Goal: Contribute content: Contribute content

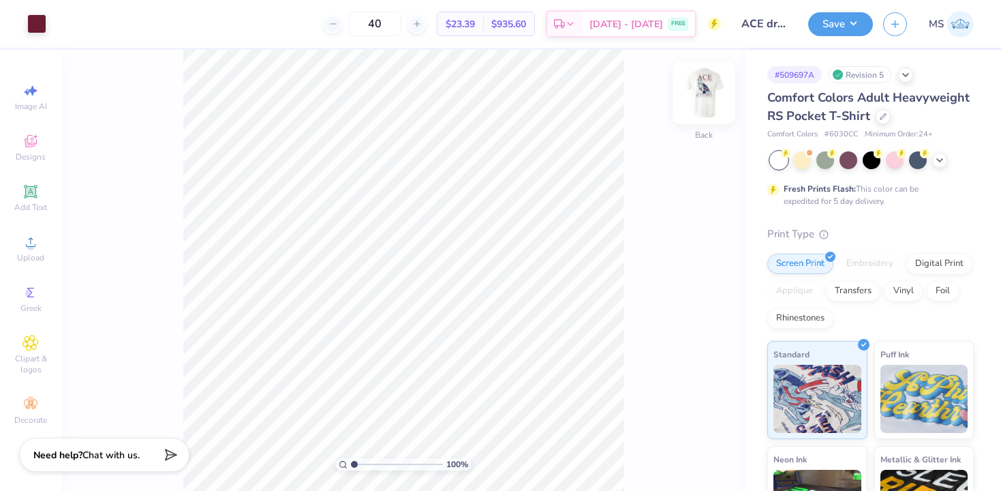
click at [697, 105] on img at bounding box center [704, 92] width 55 height 55
click at [681, 452] on icon at bounding box center [682, 453] width 14 height 14
click at [880, 114] on icon at bounding box center [883, 115] width 7 height 7
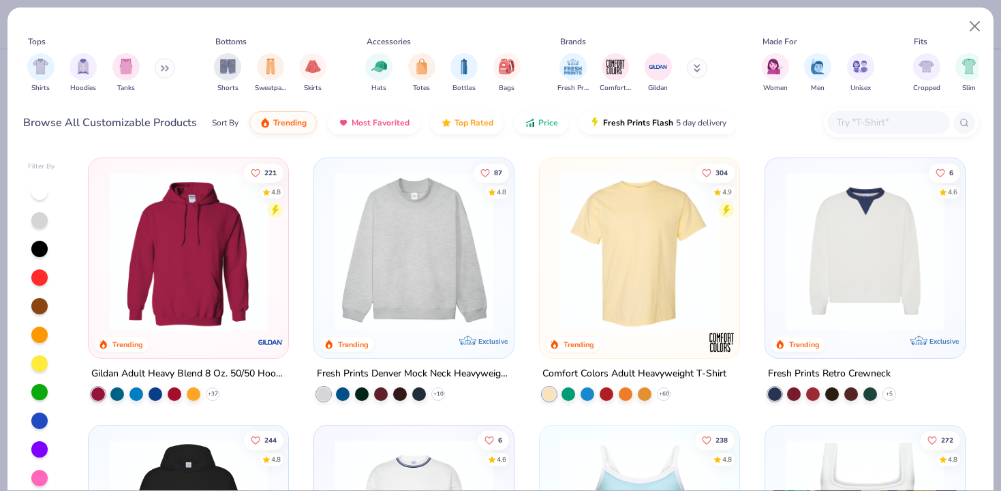
click at [861, 122] on input "text" at bounding box center [887, 122] width 105 height 16
click at [632, 253] on img at bounding box center [639, 251] width 172 height 159
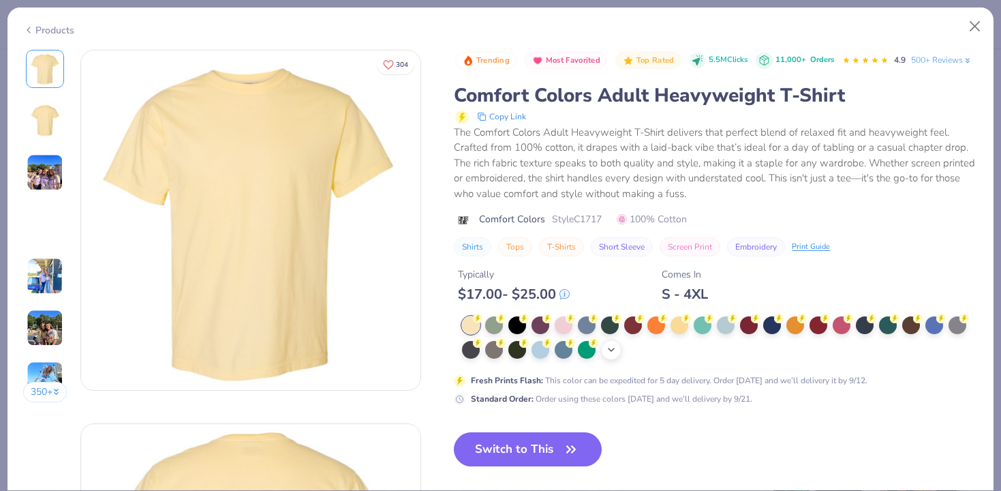
click at [615, 350] on icon at bounding box center [611, 349] width 11 height 11
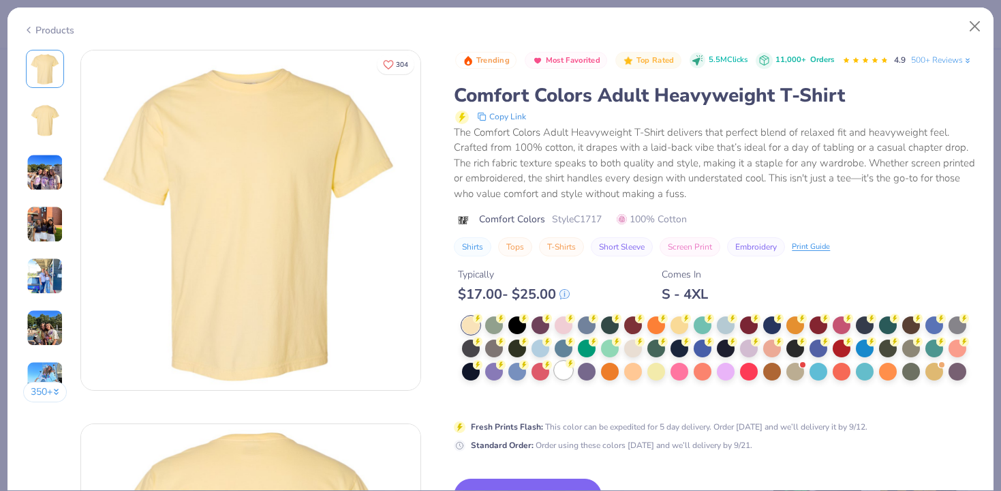
click at [566, 374] on div at bounding box center [564, 370] width 18 height 18
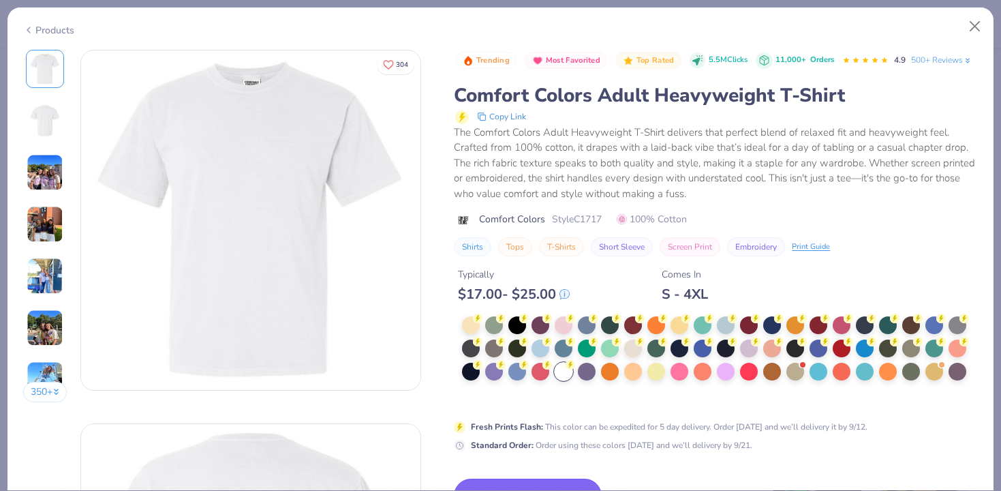
click at [544, 484] on button "Switch to This" at bounding box center [528, 495] width 148 height 34
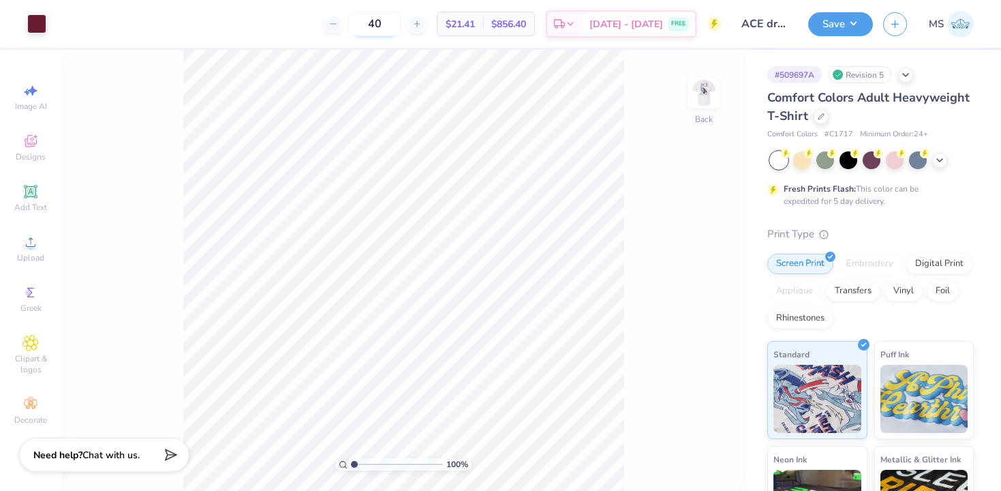
click at [401, 27] on input "40" at bounding box center [374, 24] width 53 height 25
type input "4"
type input "75"
click at [822, 113] on icon at bounding box center [821, 115] width 7 height 7
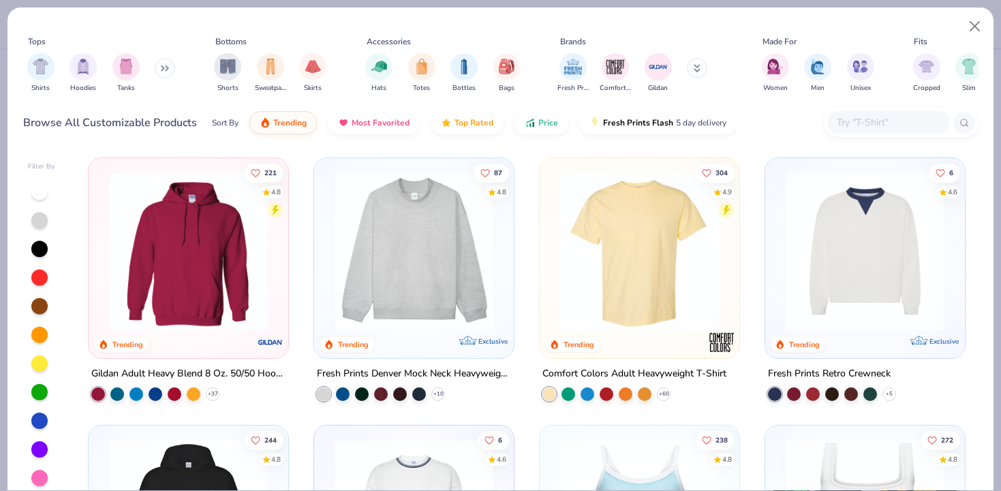
click at [839, 129] on input "text" at bounding box center [887, 122] width 105 height 16
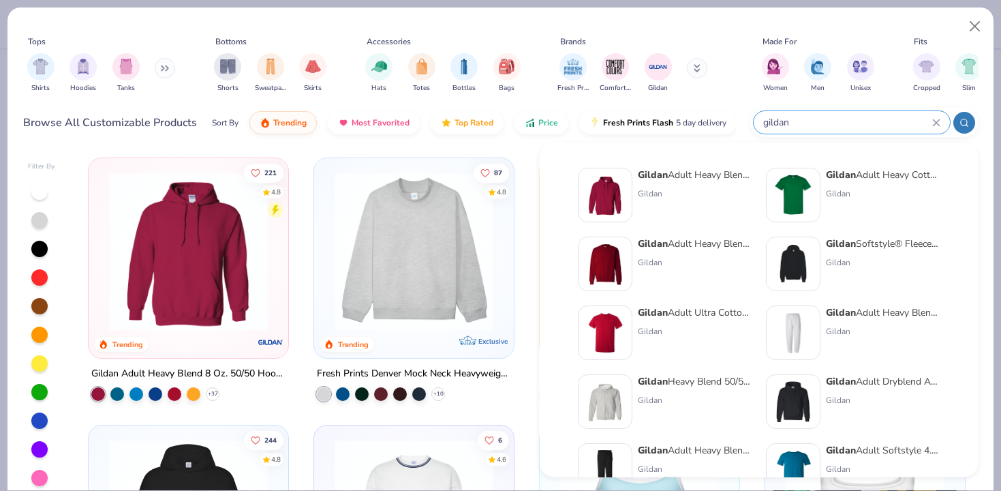
type input "gildan"
click at [862, 194] on div "Gildan" at bounding box center [883, 193] width 114 height 12
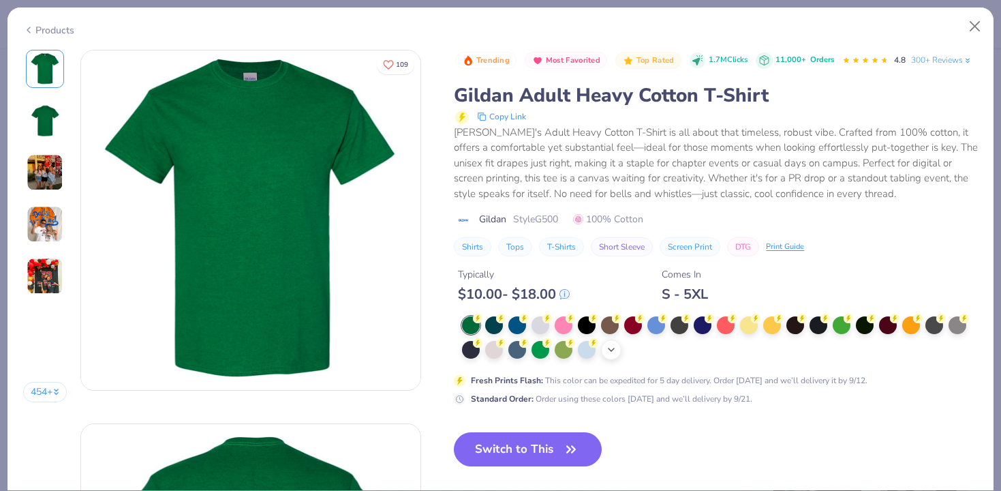
click at [611, 354] on icon at bounding box center [611, 349] width 11 height 11
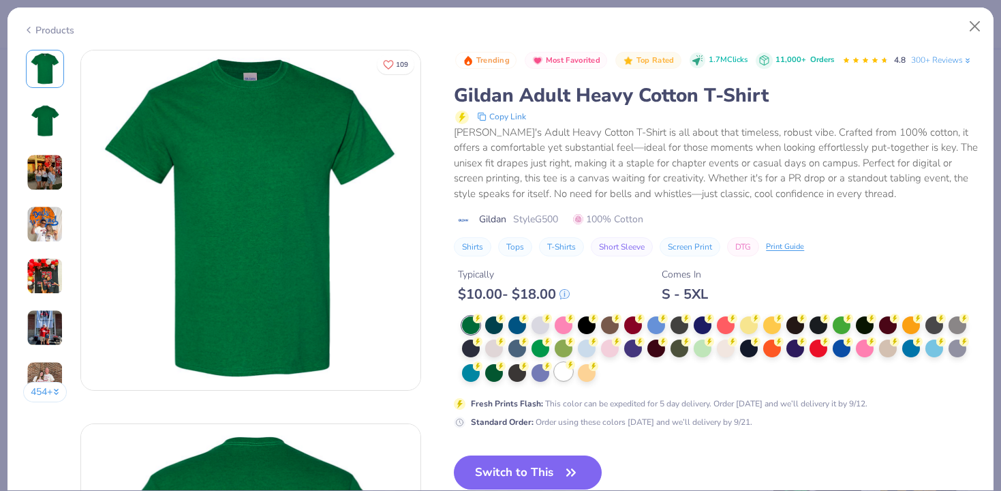
click at [570, 374] on div at bounding box center [564, 372] width 18 height 18
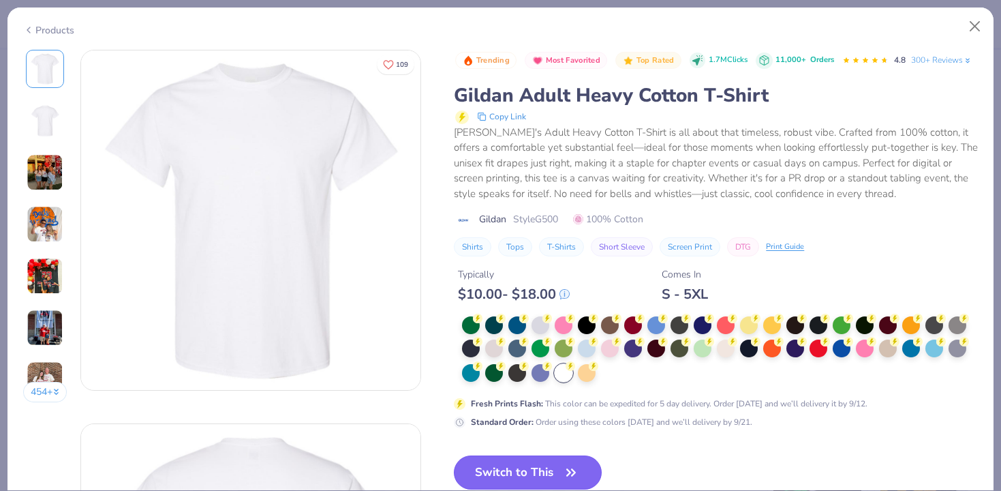
click at [564, 475] on icon "button" at bounding box center [571, 472] width 19 height 19
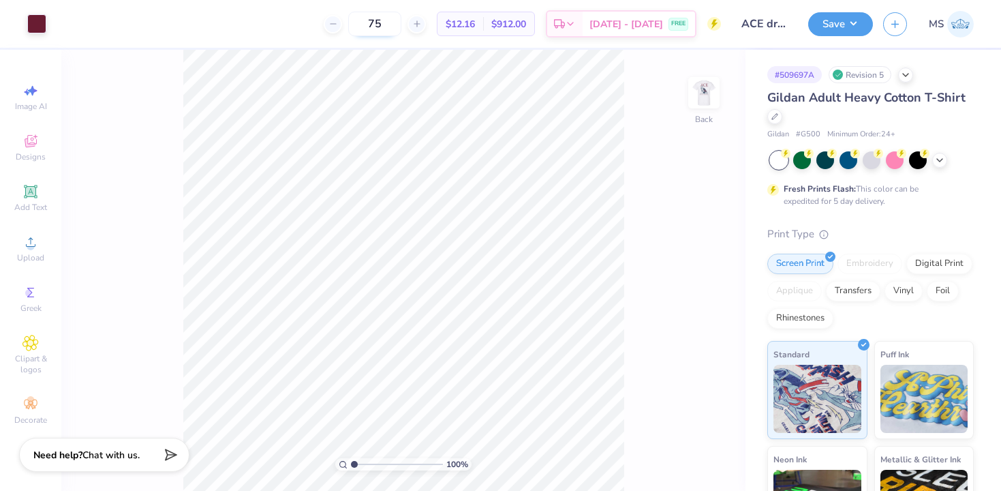
click at [401, 19] on input "75" at bounding box center [374, 24] width 53 height 25
type input "7"
type input "4"
type input "7"
type input "24"
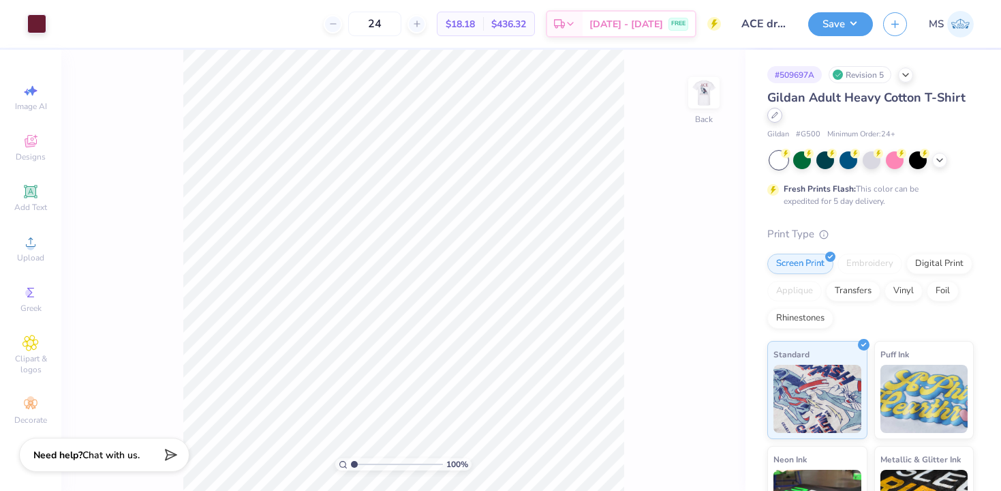
click at [780, 114] on div at bounding box center [774, 115] width 15 height 15
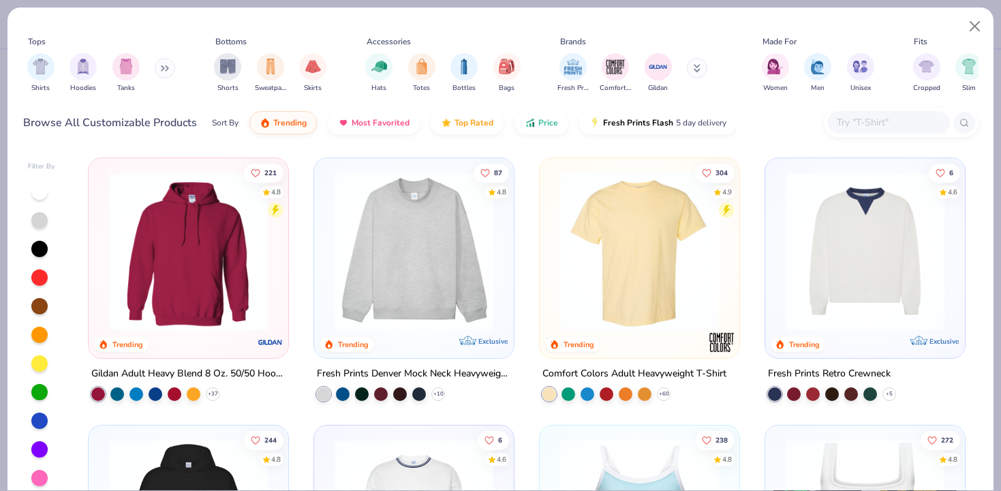
click at [851, 120] on input "text" at bounding box center [887, 122] width 105 height 16
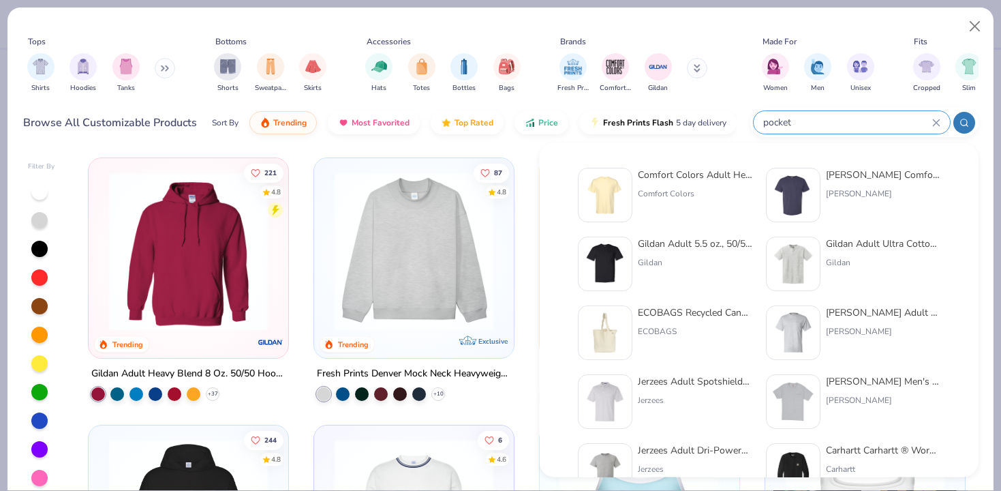
type input "pocket"
click at [668, 259] on div "Gildan" at bounding box center [695, 262] width 114 height 12
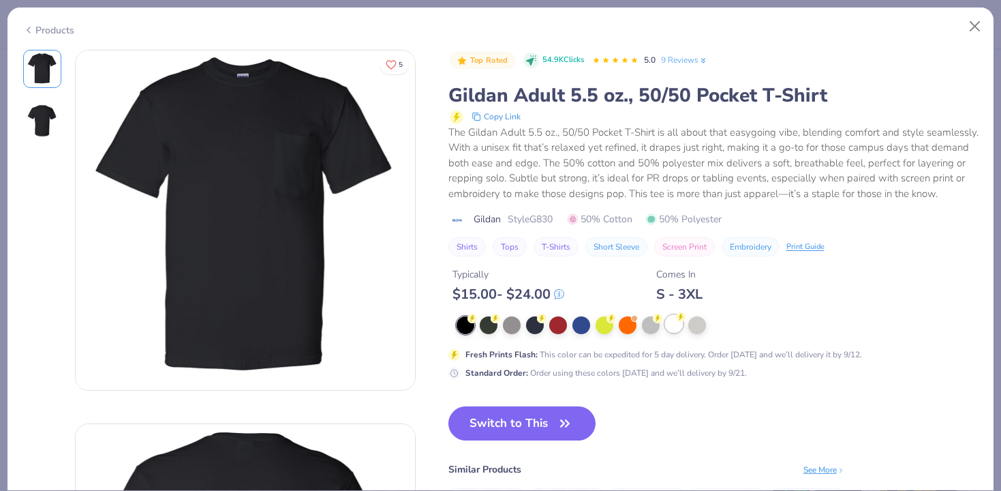
click at [674, 326] on div at bounding box center [674, 324] width 18 height 18
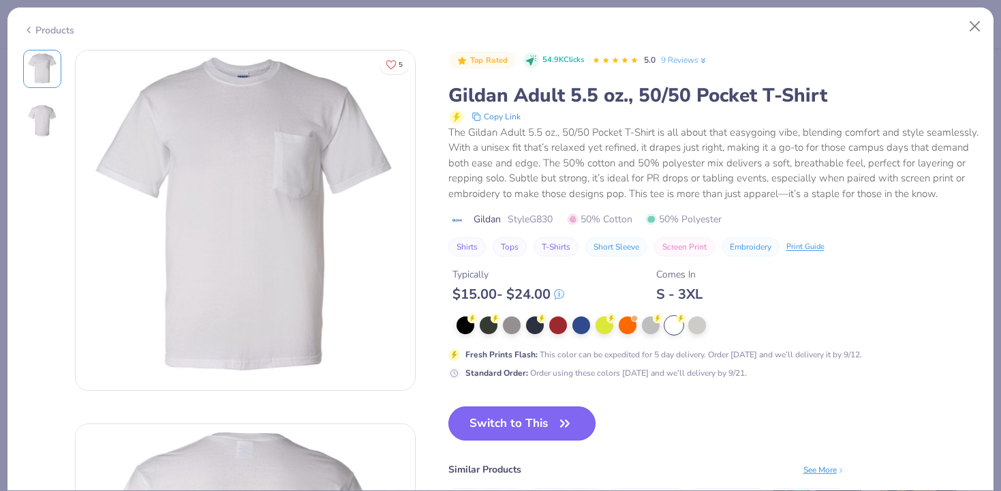
click at [546, 425] on button "Switch to This" at bounding box center [522, 423] width 148 height 34
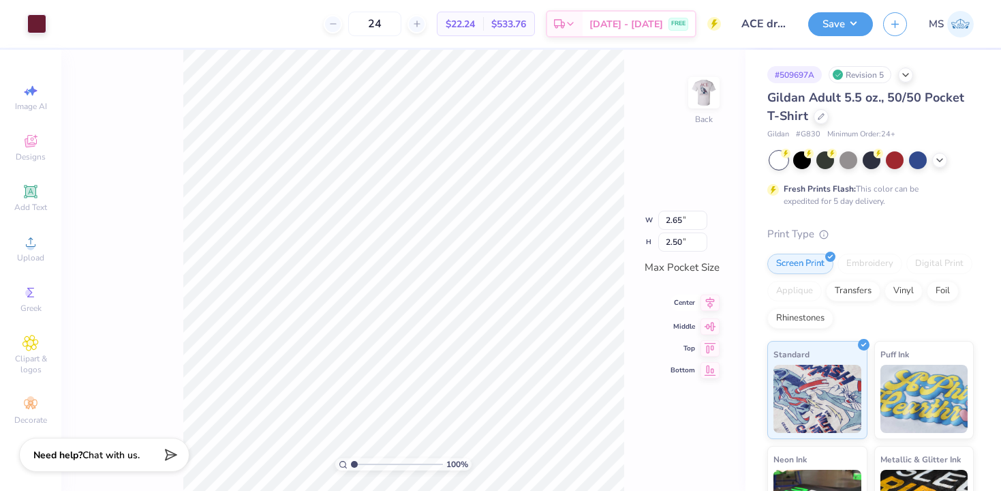
click at [709, 303] on icon at bounding box center [710, 303] width 9 height 12
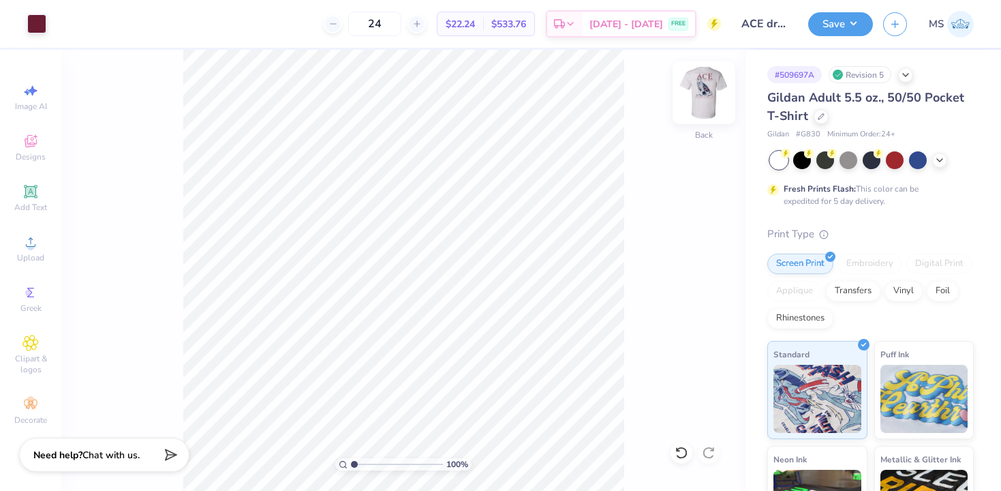
click at [710, 93] on img at bounding box center [704, 92] width 55 height 55
click at [703, 99] on img at bounding box center [704, 92] width 55 height 55
click at [820, 121] on div at bounding box center [821, 115] width 15 height 15
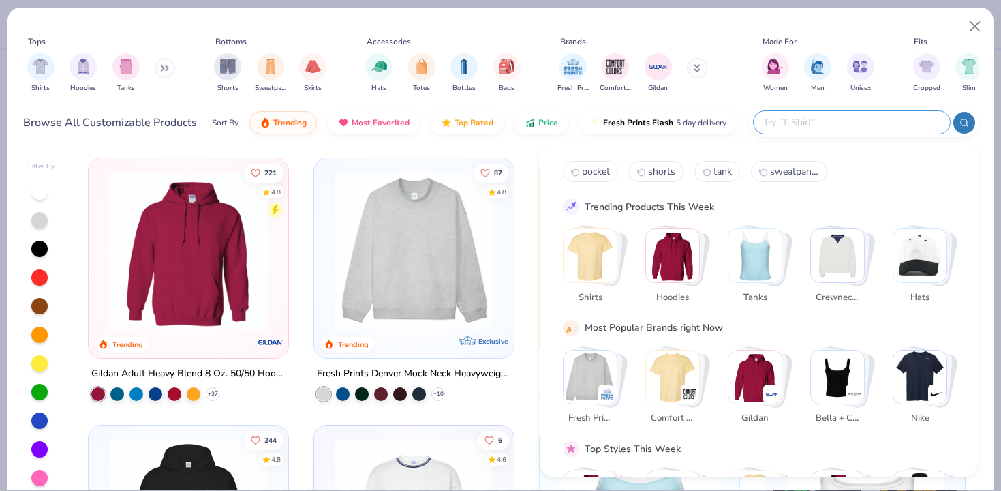
click at [849, 121] on input "text" at bounding box center [851, 122] width 179 height 16
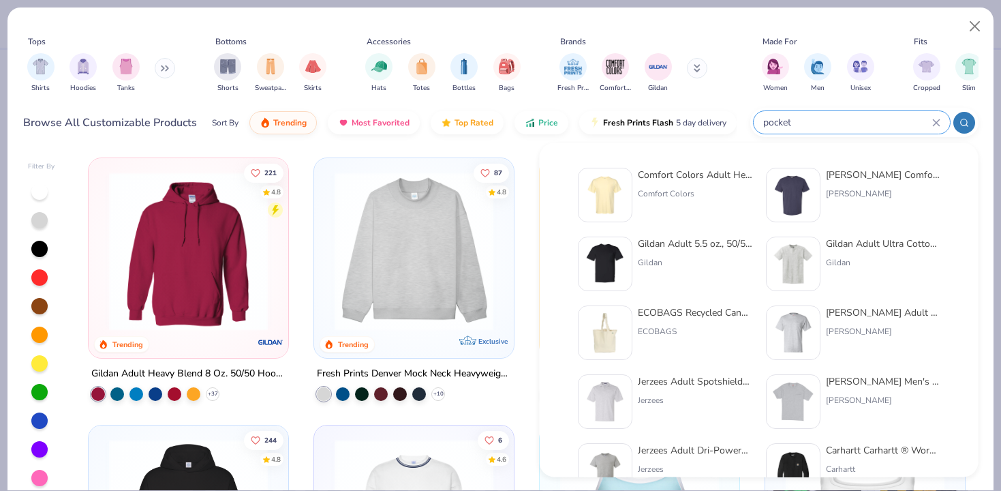
type input "pocket"
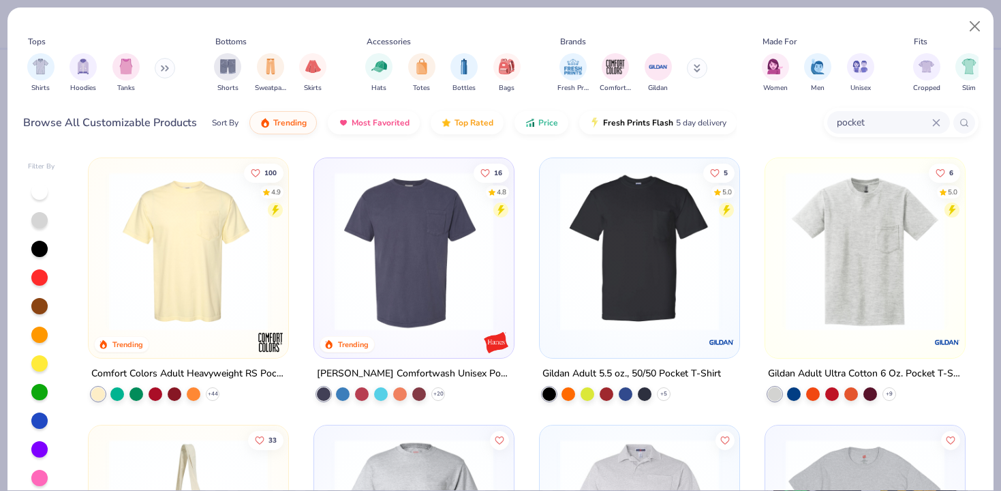
click at [440, 276] on img at bounding box center [414, 251] width 172 height 159
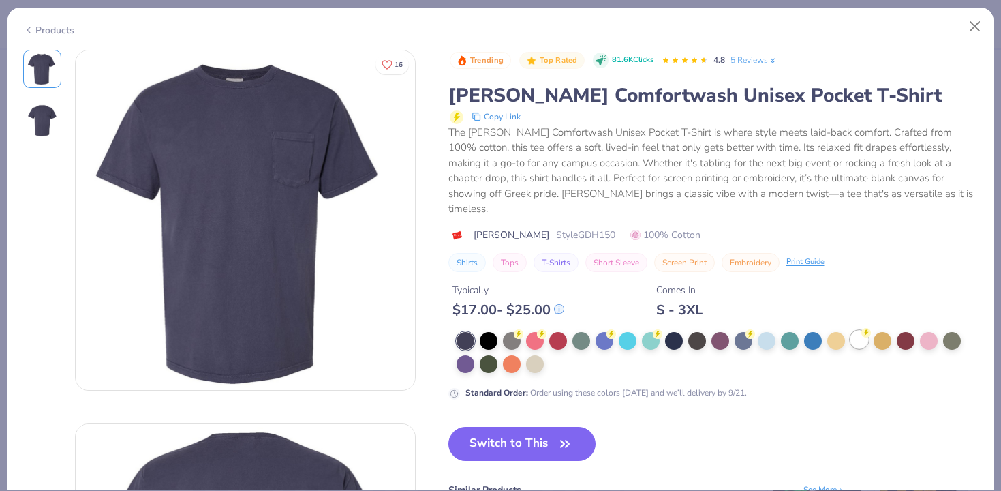
click at [865, 331] on div at bounding box center [859, 340] width 18 height 18
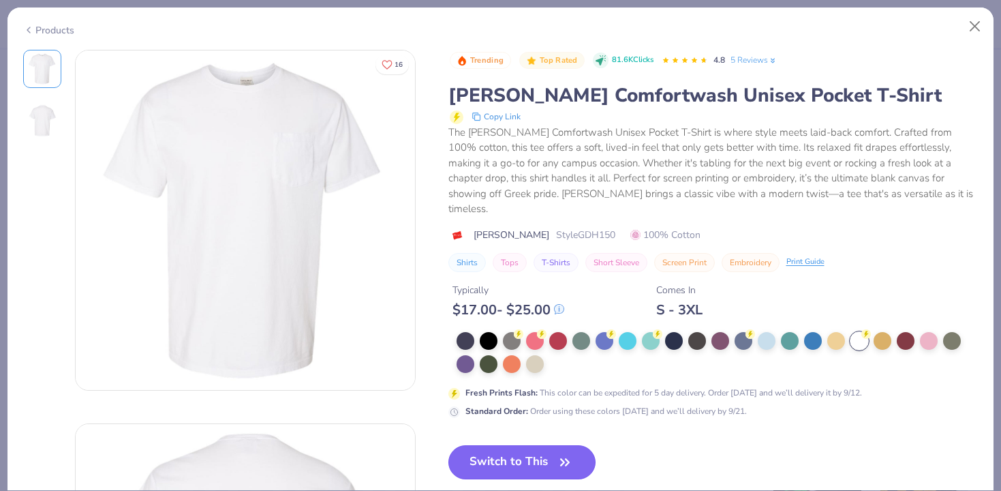
click at [547, 449] on button "Switch to This" at bounding box center [522, 462] width 148 height 34
click at [529, 445] on button "Switch to This" at bounding box center [522, 462] width 148 height 34
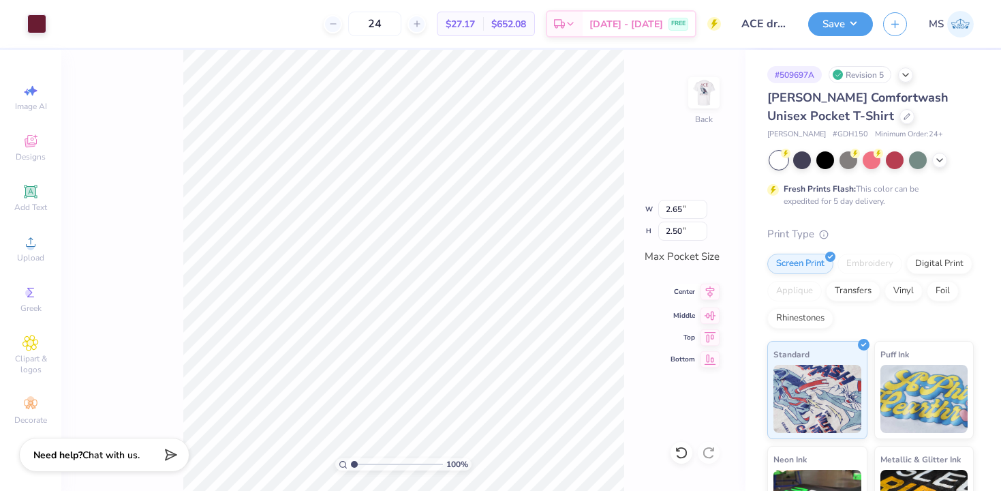
click at [713, 291] on icon at bounding box center [710, 291] width 19 height 16
click at [904, 117] on icon at bounding box center [907, 115] width 7 height 7
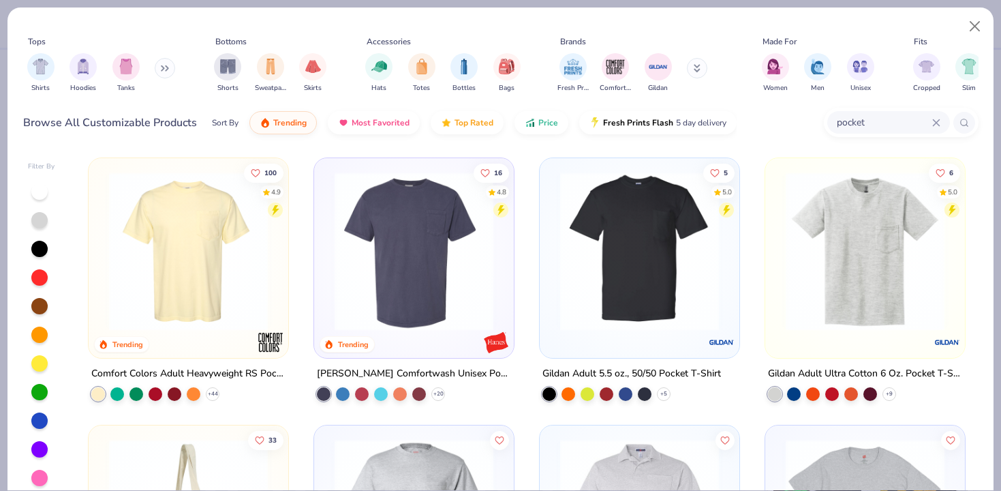
click at [866, 125] on input "pocket" at bounding box center [883, 122] width 97 height 16
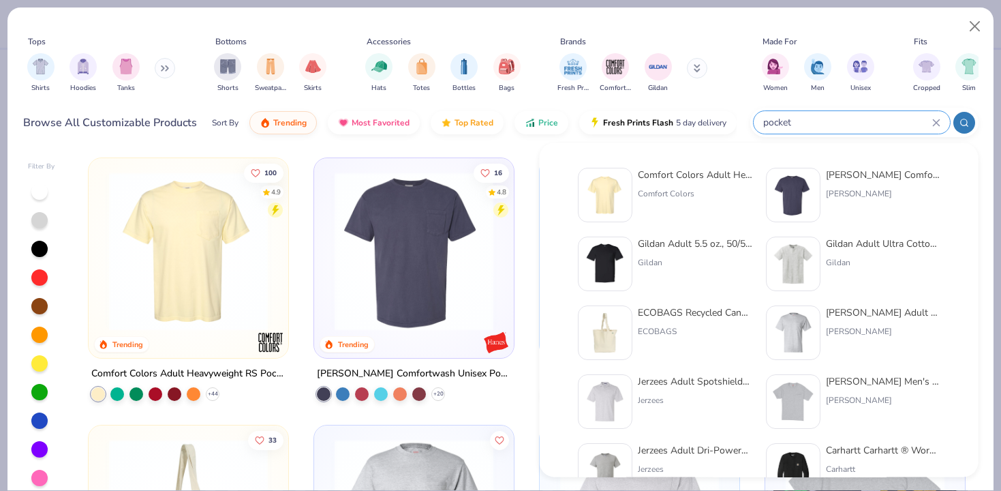
click at [866, 125] on input "pocket" at bounding box center [847, 122] width 170 height 16
click at [932, 121] on icon at bounding box center [936, 123] width 8 height 8
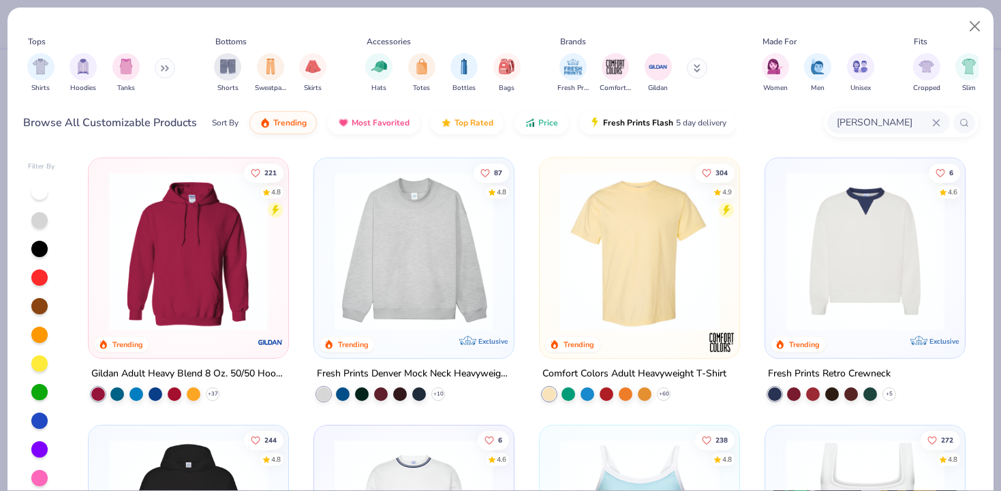
type input "[PERSON_NAME]"
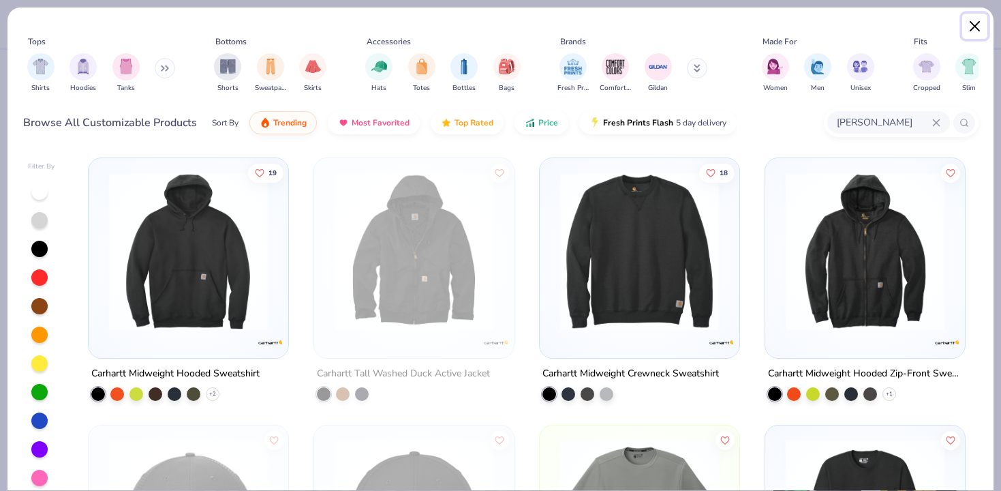
click at [975, 28] on button "Close" at bounding box center [975, 27] width 26 height 26
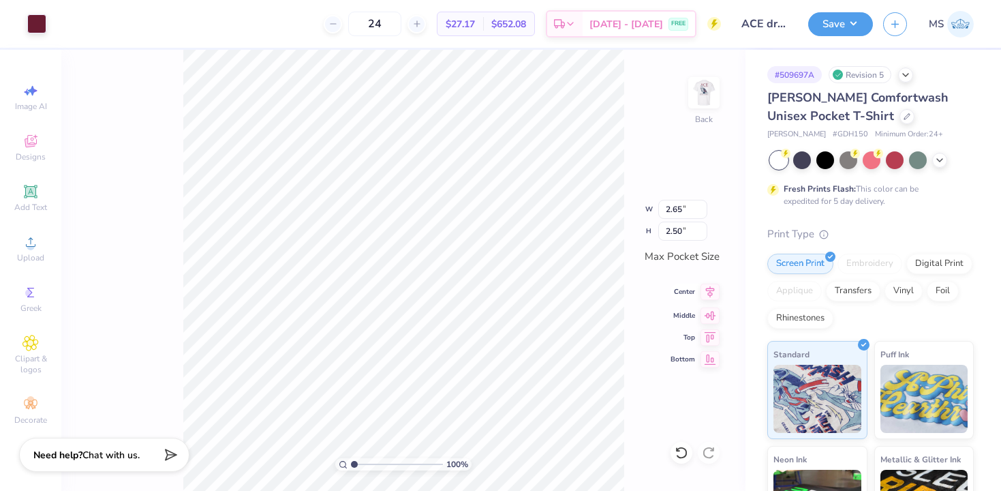
click at [710, 291] on icon at bounding box center [710, 291] width 19 height 16
click at [401, 25] on input "24" at bounding box center [374, 24] width 53 height 25
type input "2"
type input "40"
click at [818, 123] on div "Hanes Comfortwash Unisex Pocket T-Shirt" at bounding box center [870, 107] width 206 height 37
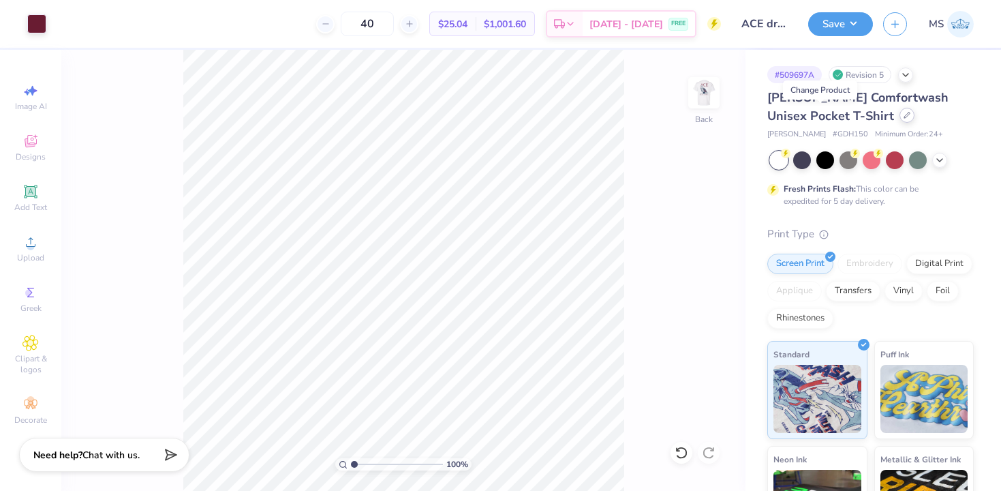
click at [904, 113] on icon at bounding box center [907, 115] width 7 height 7
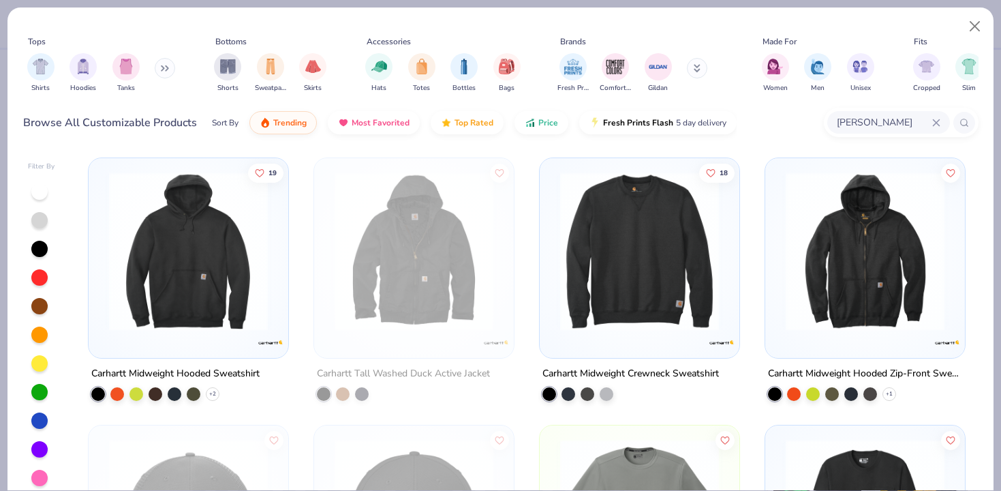
click at [933, 119] on icon at bounding box center [936, 122] width 6 height 6
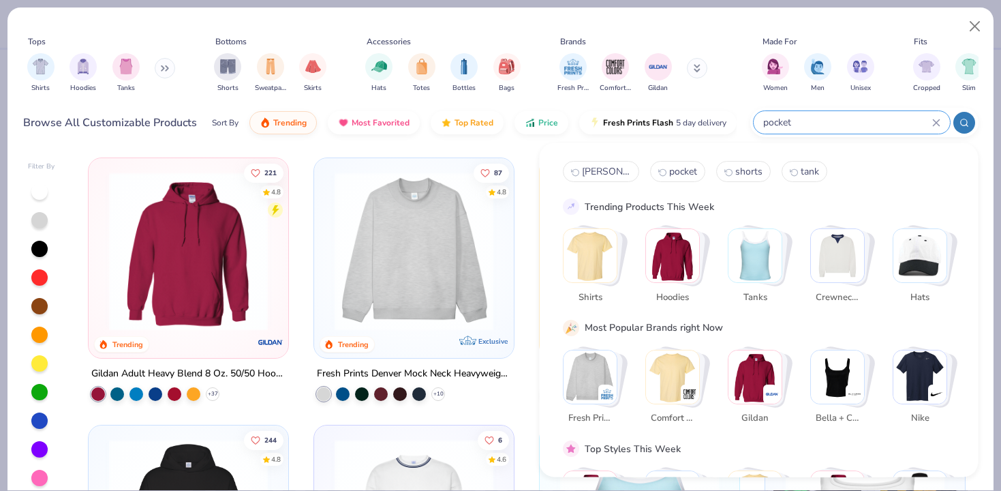
type input "pocket"
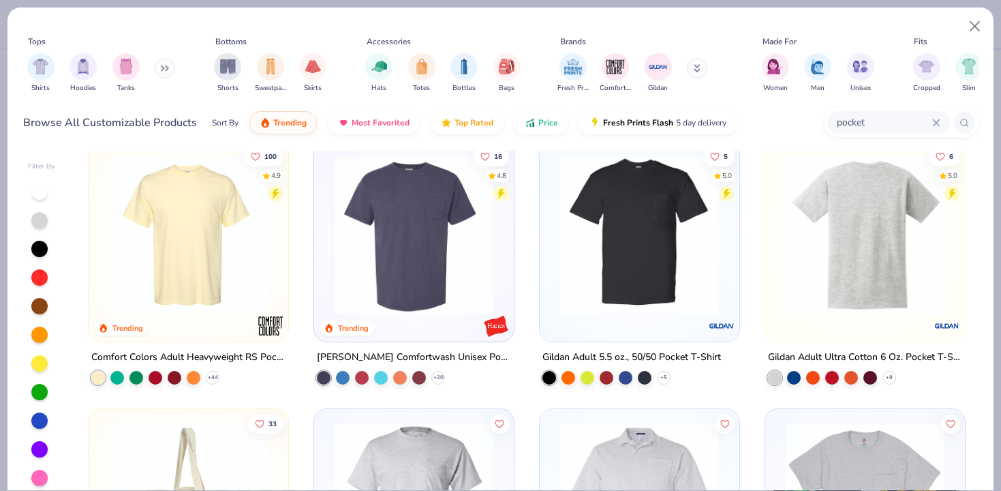
scroll to position [24, 0]
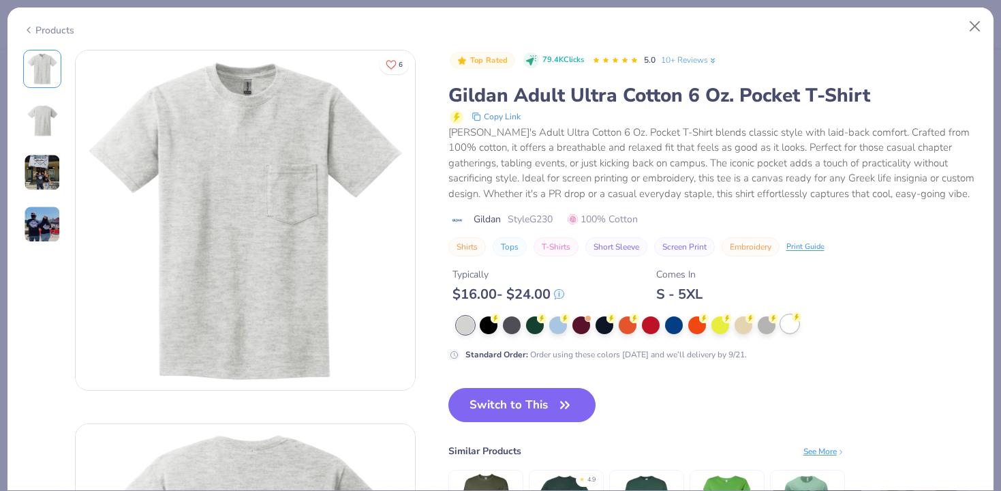
click at [790, 318] on div at bounding box center [790, 324] width 18 height 18
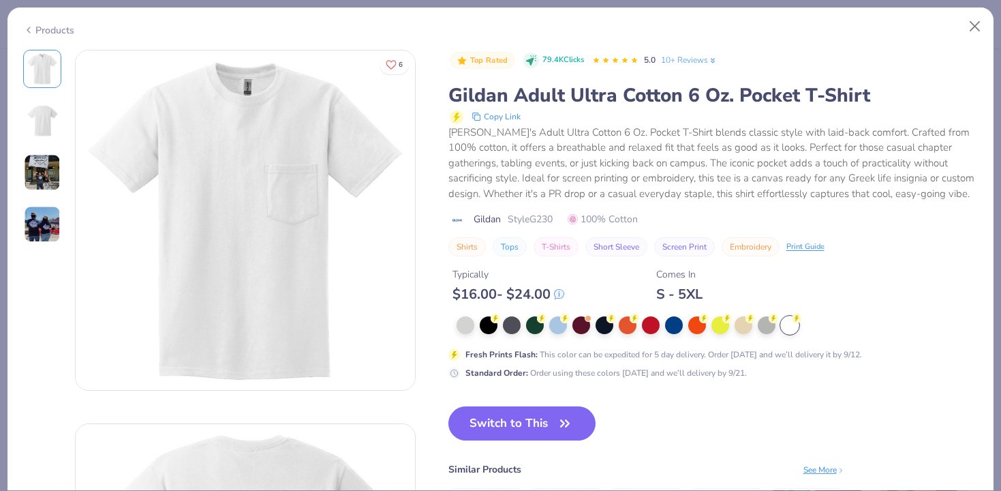
click at [540, 430] on button "Switch to This" at bounding box center [522, 423] width 148 height 34
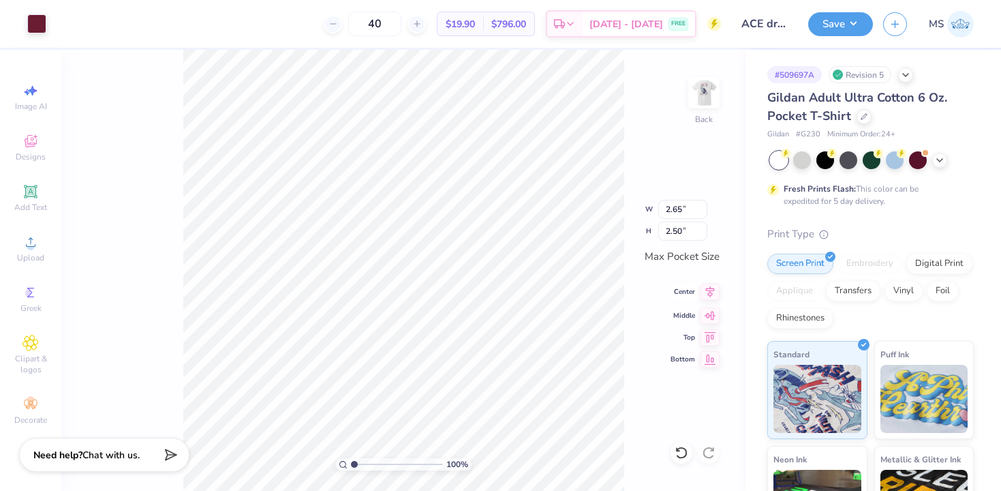
click at [707, 287] on icon at bounding box center [710, 291] width 19 height 16
click at [865, 111] on div at bounding box center [864, 115] width 15 height 15
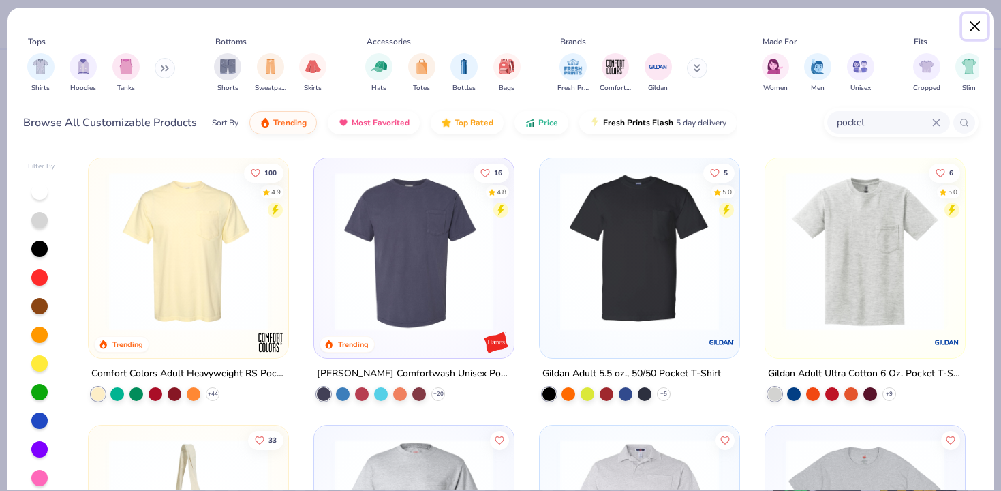
click at [973, 30] on button "Close" at bounding box center [975, 27] width 26 height 26
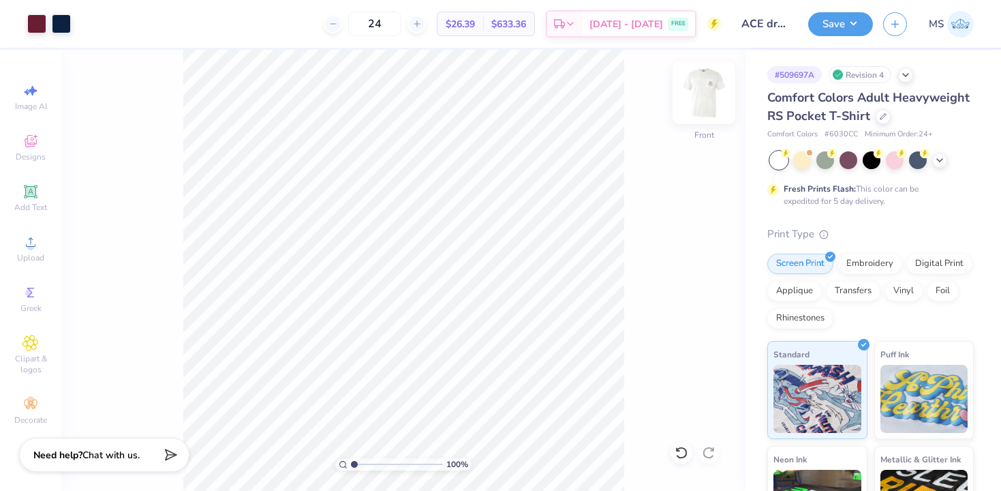
click at [716, 94] on img at bounding box center [704, 92] width 55 height 55
click at [401, 20] on input "24" at bounding box center [374, 24] width 53 height 25
type input "2"
type input "4"
type input "75"
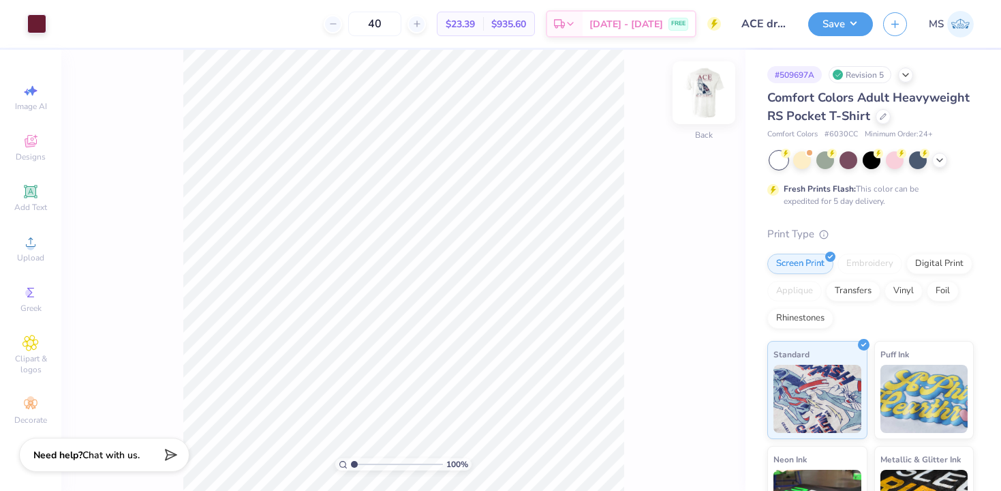
click at [700, 97] on img at bounding box center [704, 92] width 55 height 55
click at [686, 452] on icon at bounding box center [681, 452] width 12 height 12
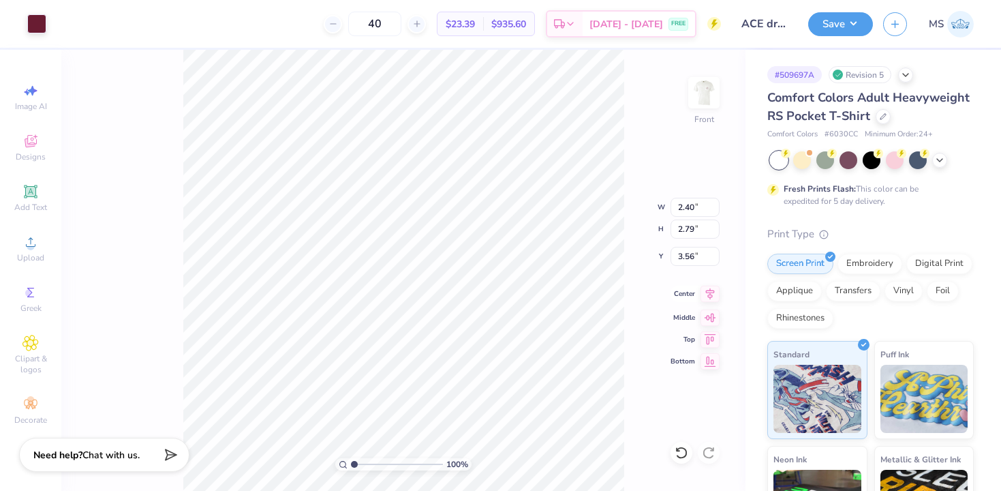
click at [708, 292] on icon at bounding box center [710, 294] width 9 height 12
click at [678, 452] on icon at bounding box center [682, 453] width 14 height 14
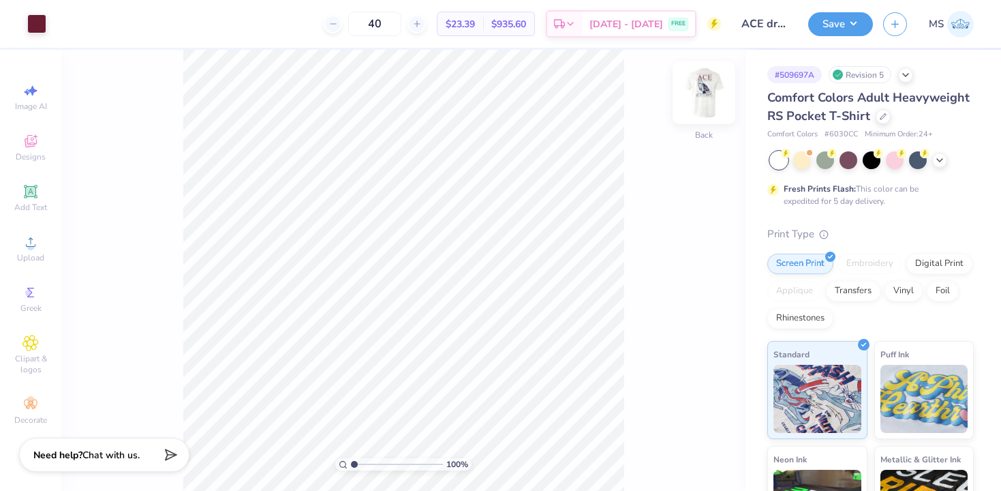
click at [715, 96] on img at bounding box center [704, 92] width 55 height 55
click at [683, 447] on icon at bounding box center [681, 452] width 12 height 12
click at [682, 449] on icon at bounding box center [682, 453] width 14 height 14
click at [681, 452] on icon at bounding box center [682, 453] width 14 height 14
click at [679, 452] on icon at bounding box center [682, 453] width 14 height 14
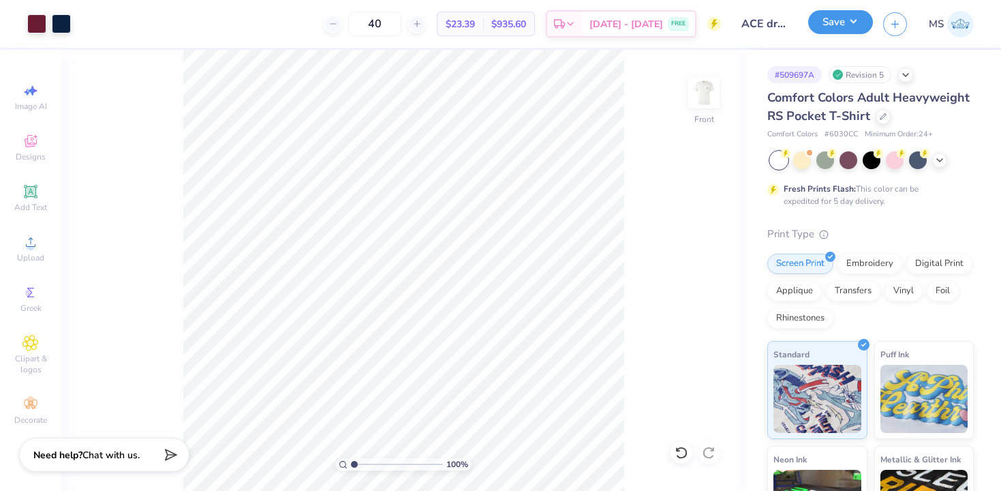
click at [836, 18] on button "Save" at bounding box center [840, 22] width 65 height 24
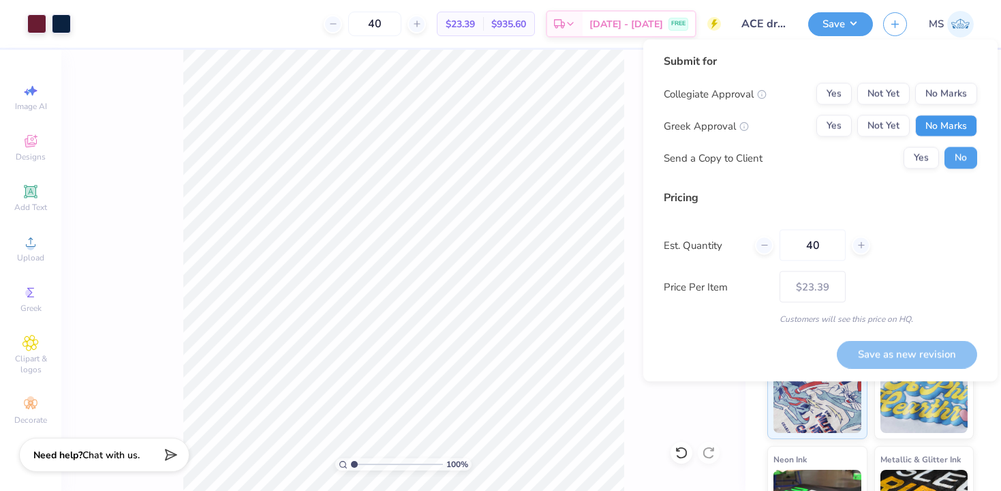
click at [934, 131] on button "No Marks" at bounding box center [946, 126] width 62 height 22
click at [945, 89] on button "No Marks" at bounding box center [946, 94] width 62 height 22
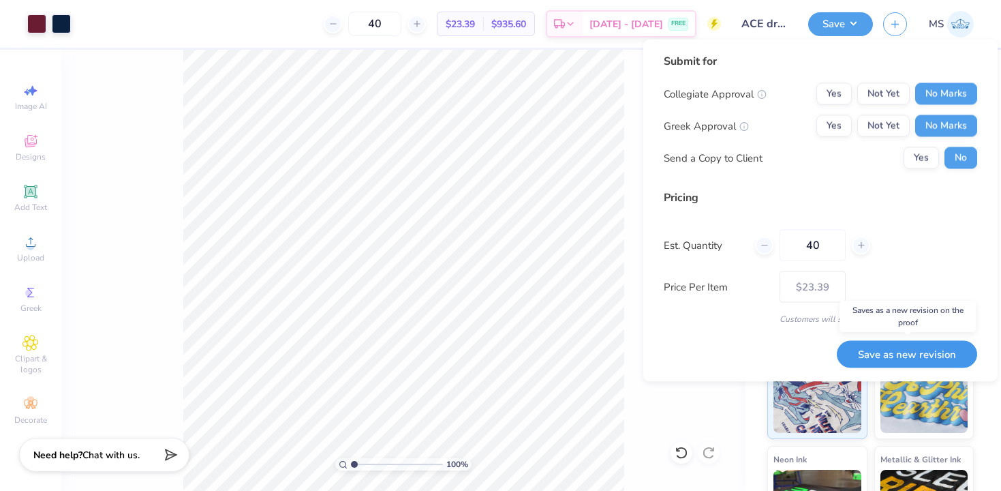
click at [934, 346] on button "Save as new revision" at bounding box center [907, 354] width 140 height 28
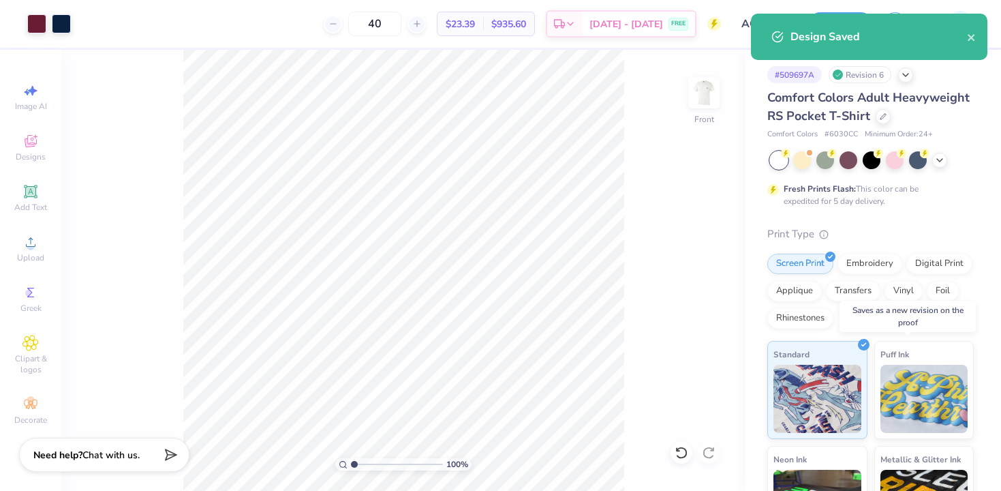
type input "– –"
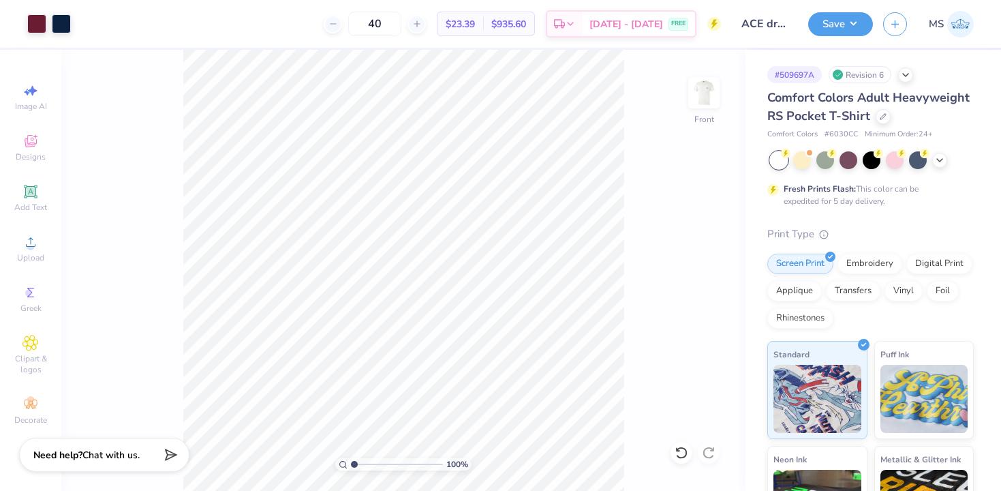
drag, startPoint x: 707, startPoint y: 95, endPoint x: 660, endPoint y: 153, distance: 75.0
click at [707, 95] on img at bounding box center [703, 92] width 27 height 27
click at [705, 107] on img at bounding box center [704, 92] width 55 height 55
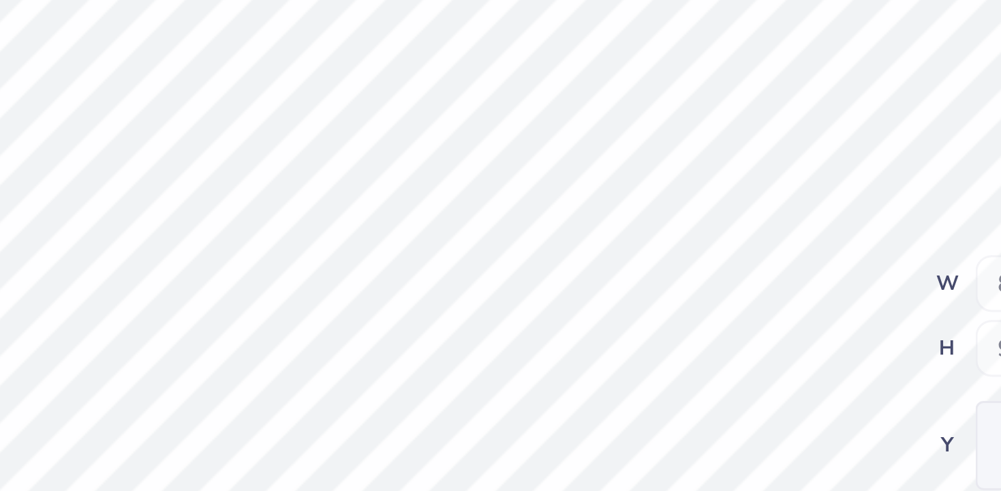
type input "8.80"
type input "9.82"
type input "5.77"
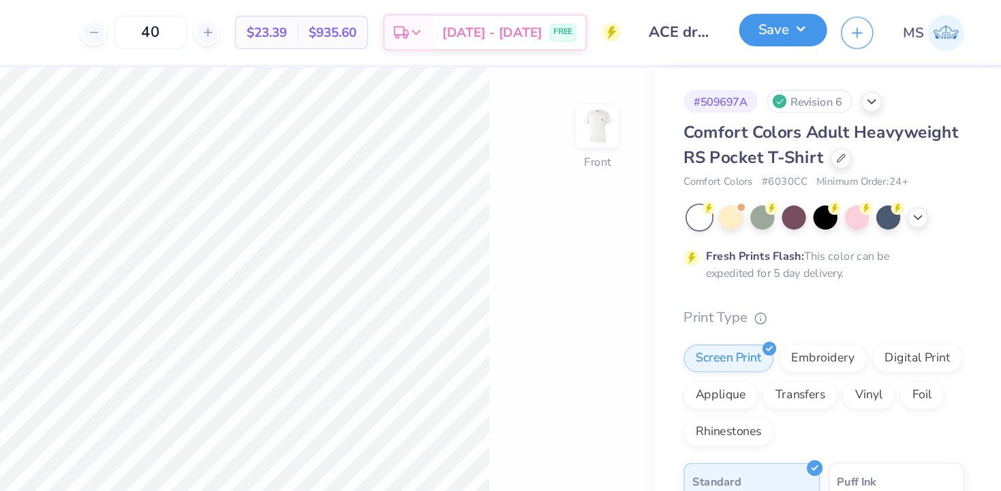
click at [838, 26] on button "Save" at bounding box center [840, 22] width 65 height 24
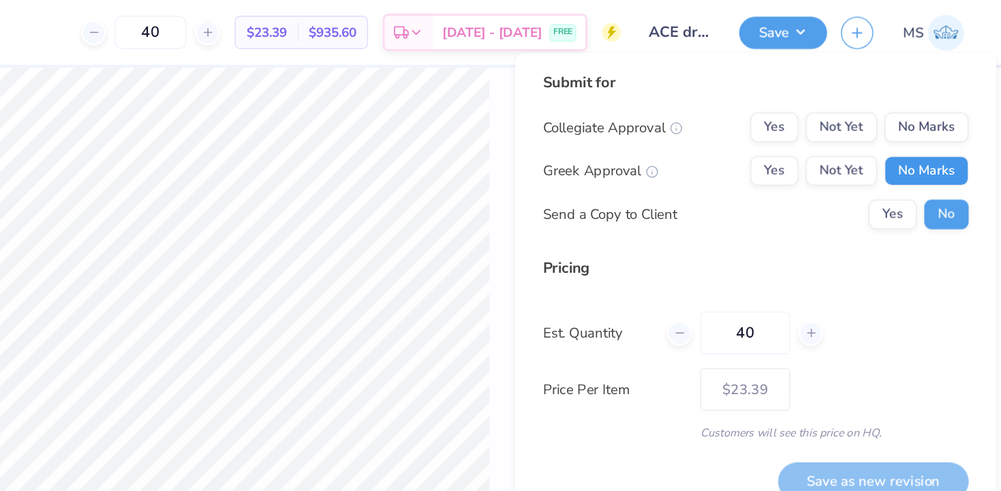
click at [947, 127] on button "No Marks" at bounding box center [946, 126] width 62 height 22
click at [946, 97] on button "No Marks" at bounding box center [946, 94] width 62 height 22
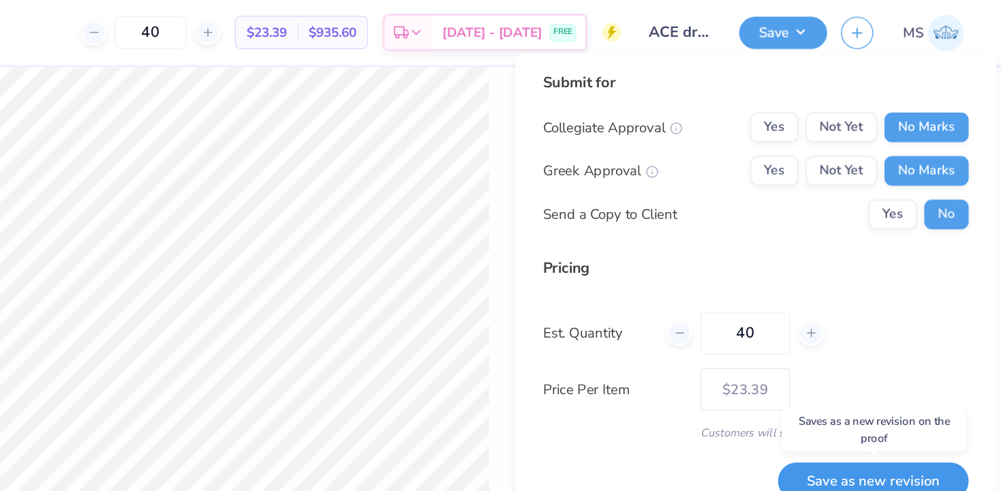
click at [902, 343] on button "Save as new revision" at bounding box center [907, 354] width 140 height 28
type input "$23.39"
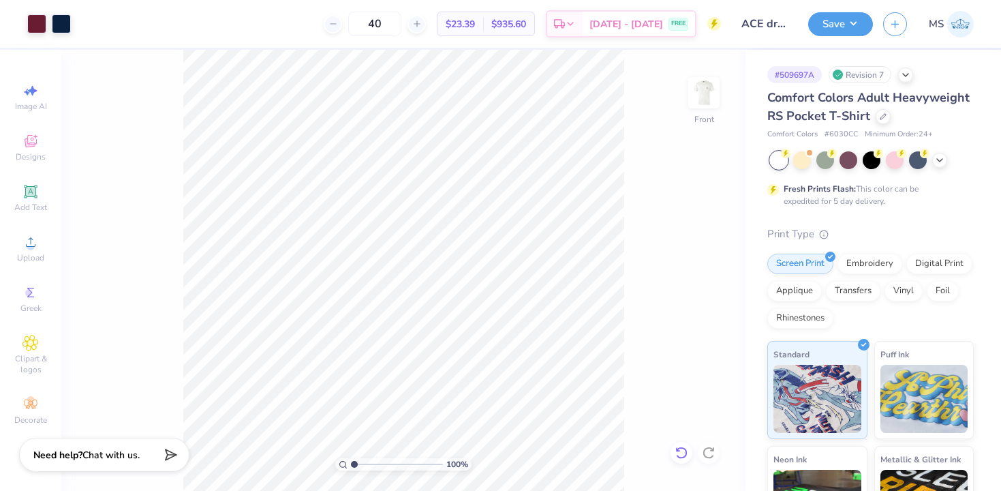
click at [688, 452] on icon at bounding box center [682, 453] width 14 height 14
click at [714, 452] on icon at bounding box center [709, 453] width 14 height 14
click at [679, 454] on icon at bounding box center [682, 453] width 14 height 14
click at [679, 456] on icon at bounding box center [681, 452] width 12 height 12
click at [711, 452] on icon at bounding box center [709, 453] width 14 height 14
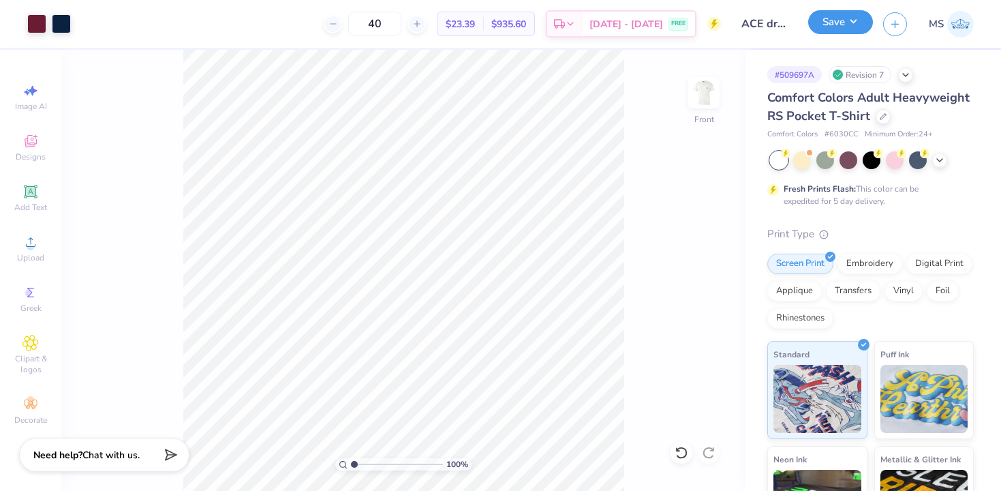
click at [840, 29] on button "Save" at bounding box center [840, 22] width 65 height 24
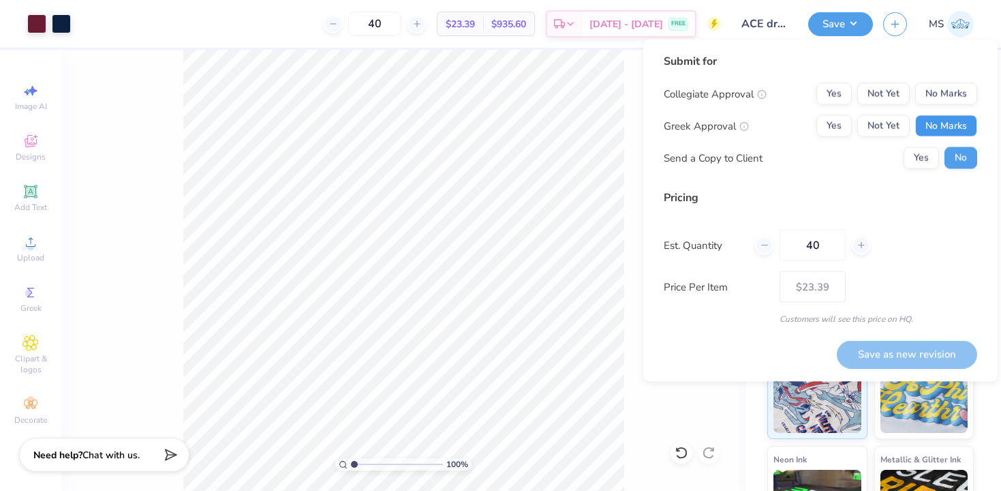
click at [944, 121] on button "No Marks" at bounding box center [946, 126] width 62 height 22
click at [942, 84] on button "No Marks" at bounding box center [946, 94] width 62 height 22
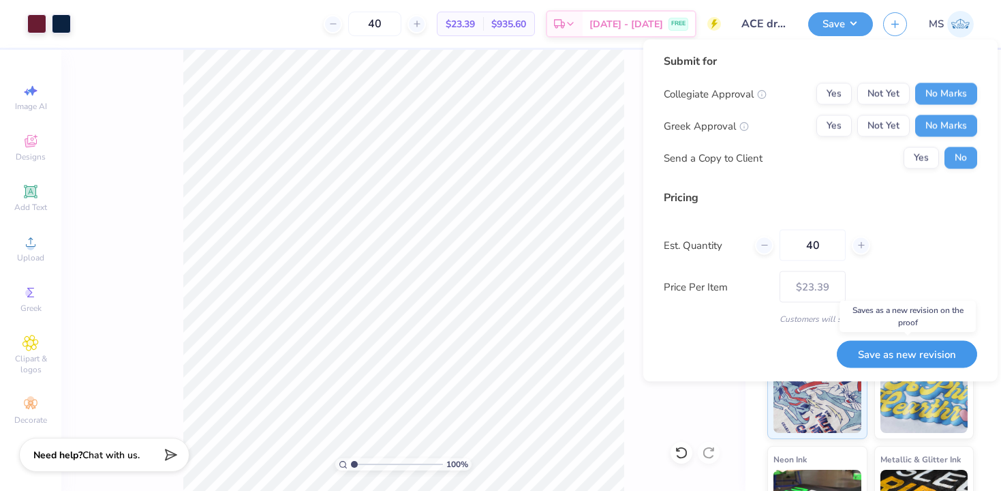
click at [904, 352] on button "Save as new revision" at bounding box center [907, 354] width 140 height 28
type input "$23.39"
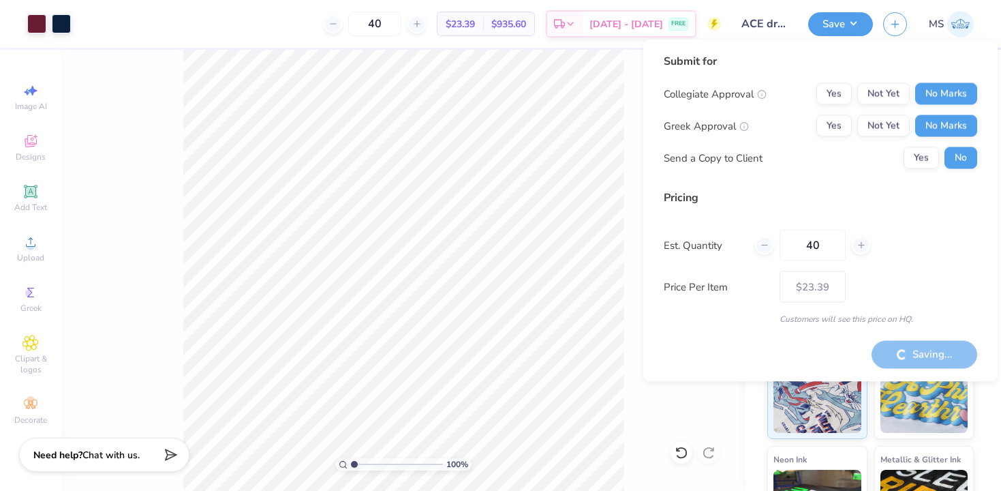
click at [666, 418] on div "100 % Front" at bounding box center [403, 270] width 684 height 441
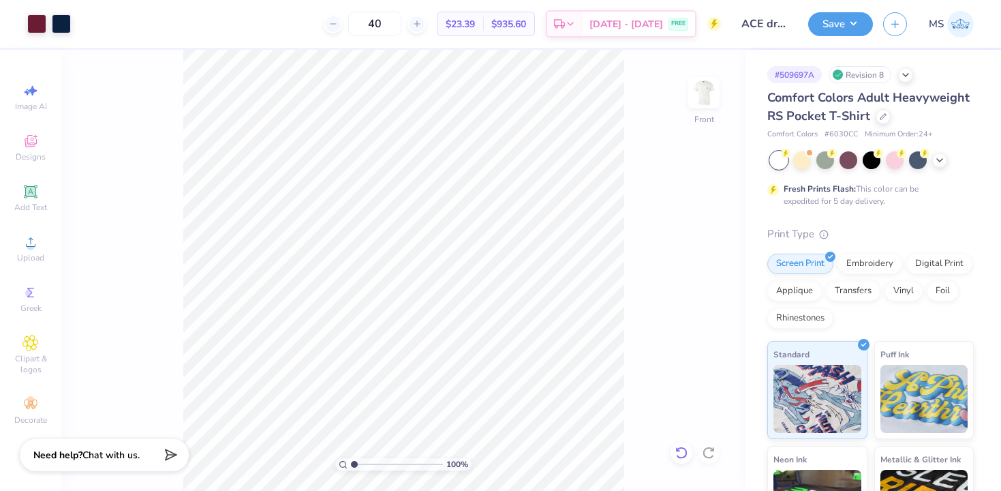
click at [676, 455] on icon at bounding box center [682, 453] width 14 height 14
click at [831, 36] on div "Save MS" at bounding box center [904, 24] width 193 height 48
click at [829, 22] on button "Save" at bounding box center [840, 22] width 65 height 24
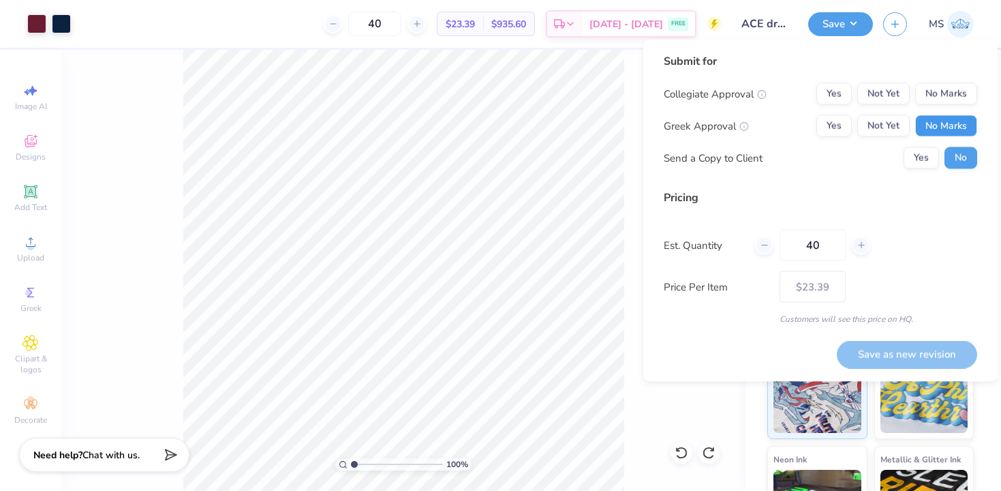
click at [948, 130] on button "No Marks" at bounding box center [946, 126] width 62 height 22
click at [945, 99] on button "No Marks" at bounding box center [946, 94] width 62 height 22
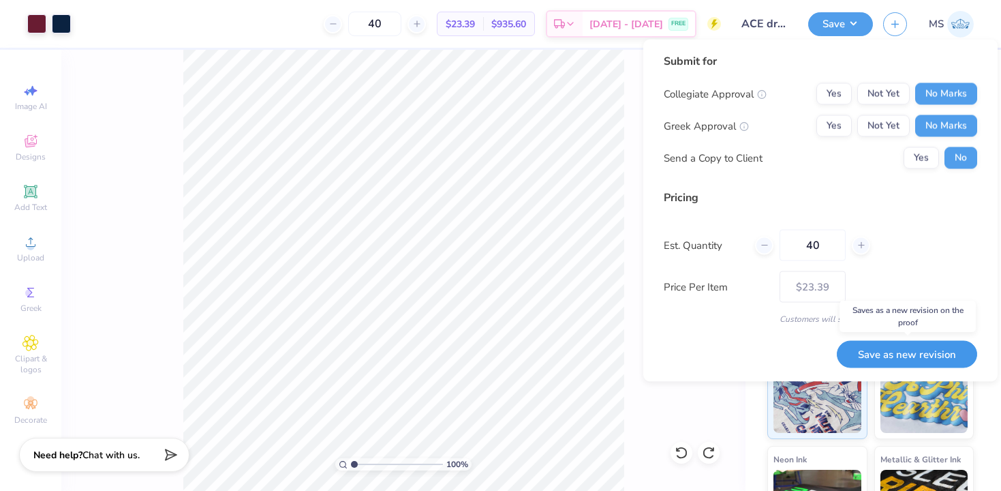
click at [923, 356] on button "Save as new revision" at bounding box center [907, 354] width 140 height 28
type input "$23.39"
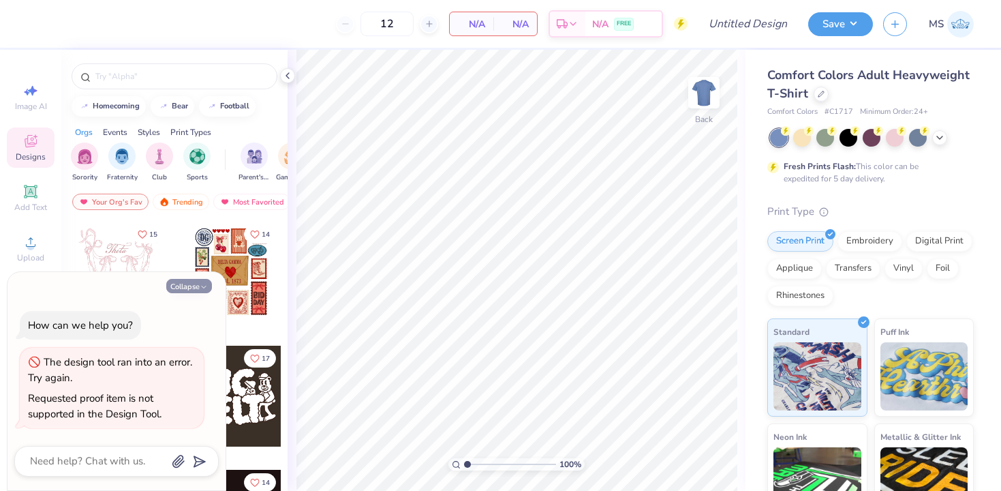
click at [189, 286] on button "Collapse" at bounding box center [189, 286] width 46 height 14
type textarea "x"
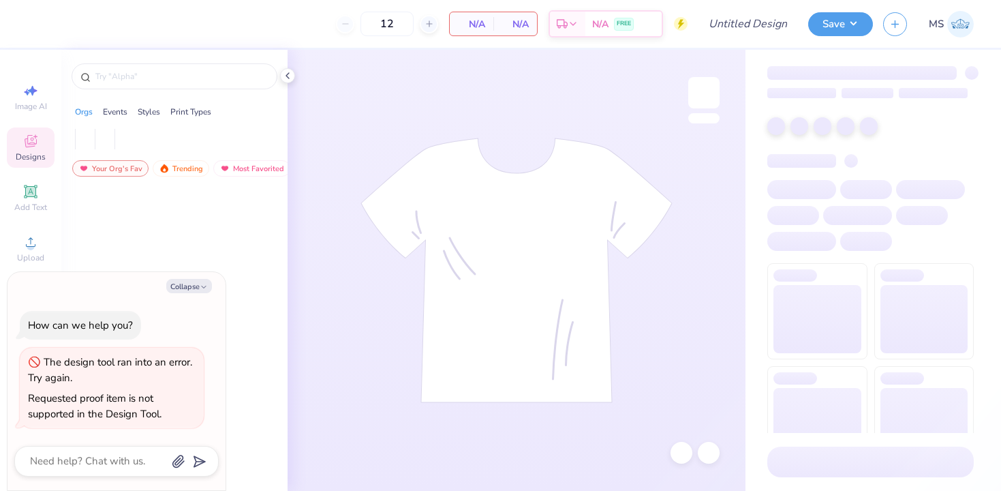
type textarea "x"
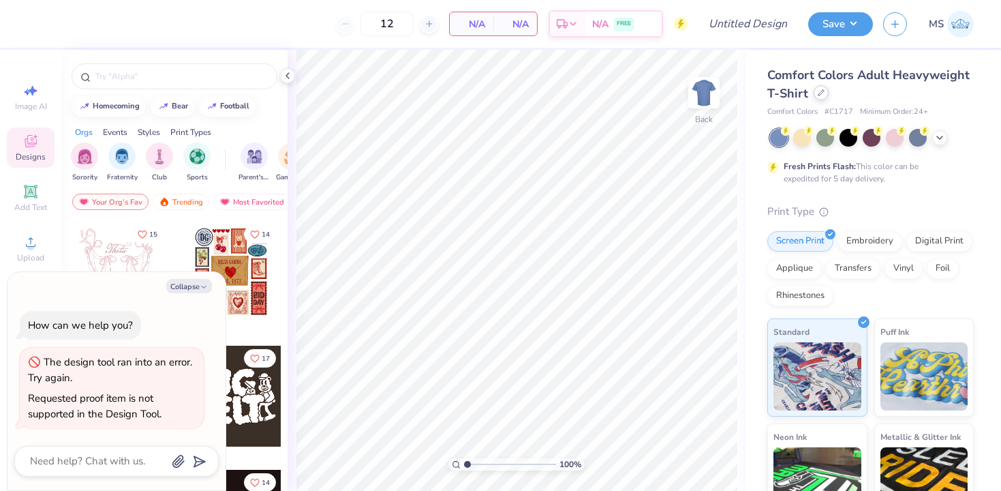
click at [819, 95] on icon at bounding box center [821, 92] width 7 height 7
type textarea "x"
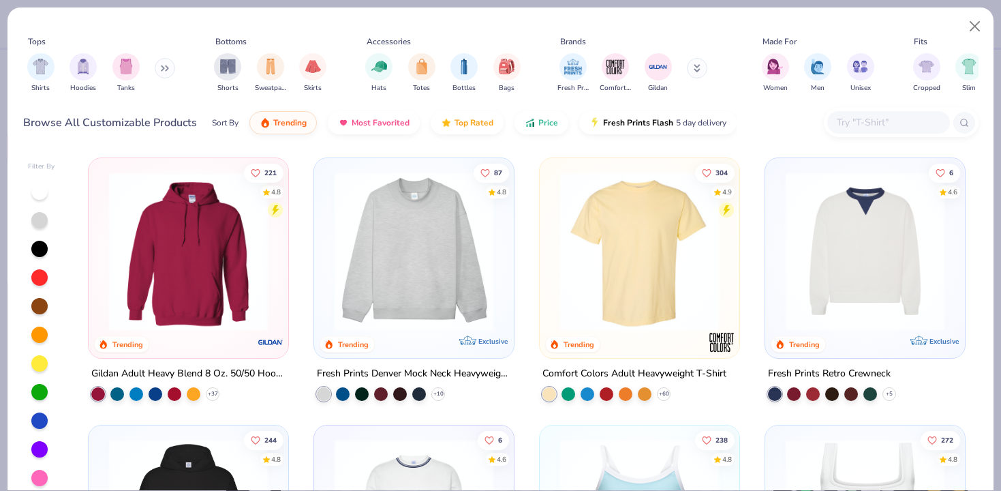
click at [848, 119] on input "text" at bounding box center [887, 122] width 105 height 16
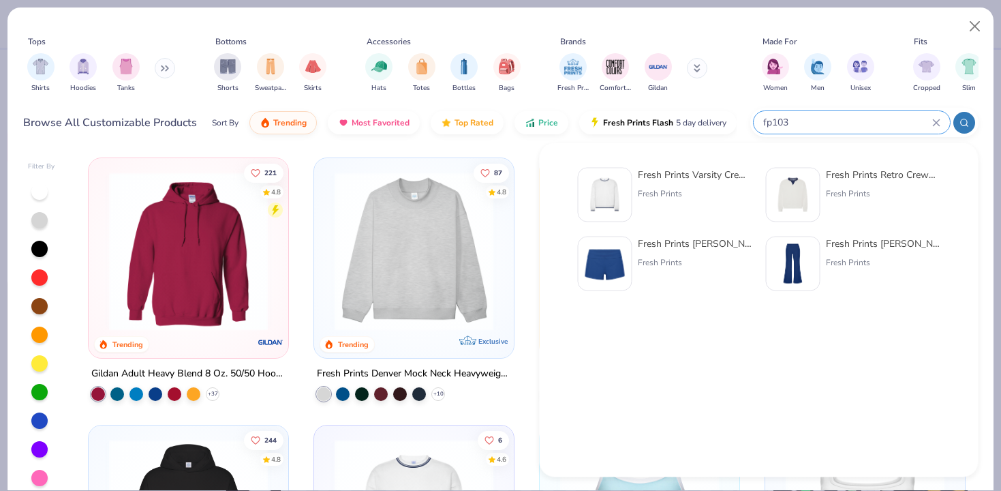
type input "fp103"
click at [692, 178] on div "Fresh Prints Varsity Crewneck" at bounding box center [695, 175] width 114 height 14
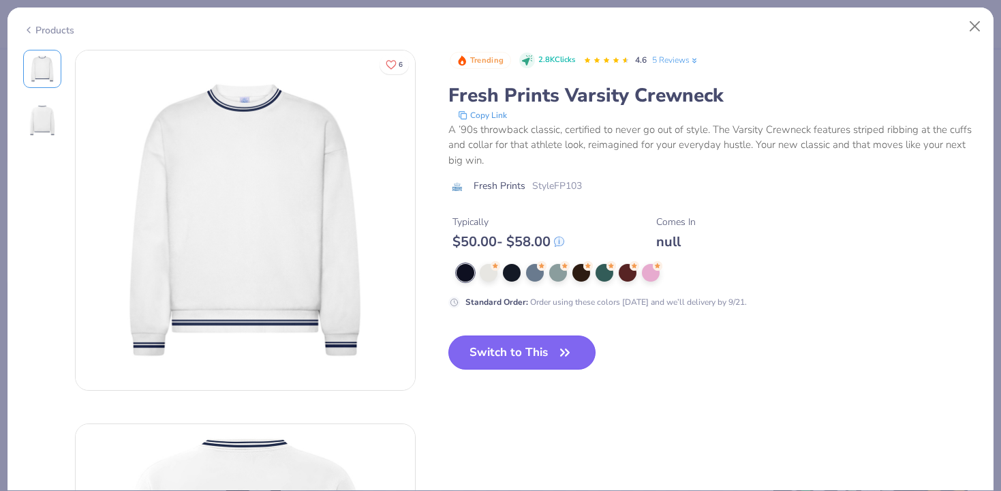
click at [553, 352] on button "Switch to This" at bounding box center [522, 352] width 148 height 34
type textarea "x"
type input "50"
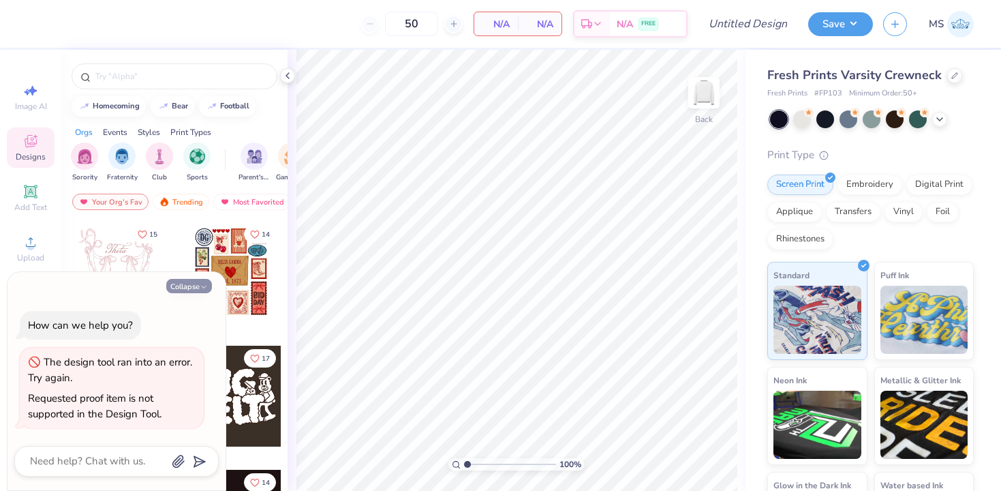
click at [204, 287] on polyline "button" at bounding box center [204, 287] width 4 height 2
type textarea "x"
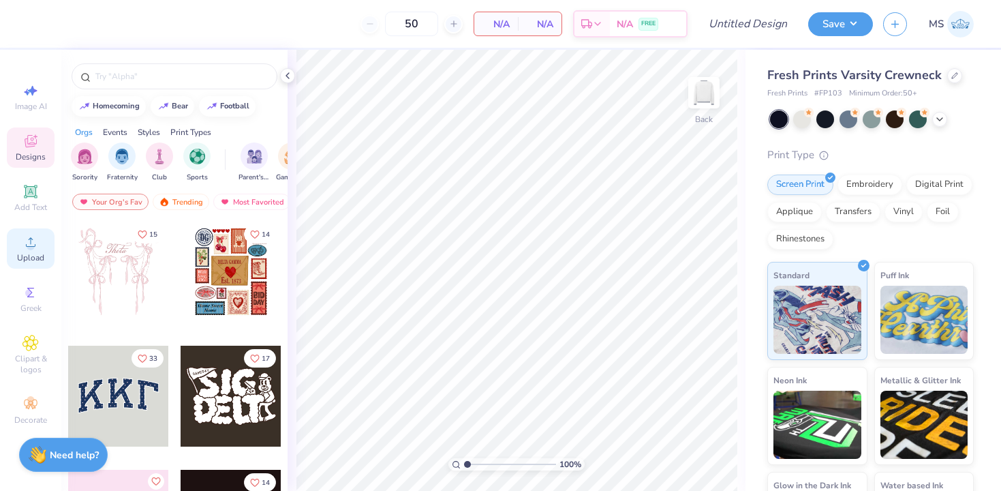
click at [35, 247] on icon at bounding box center [30, 242] width 16 height 16
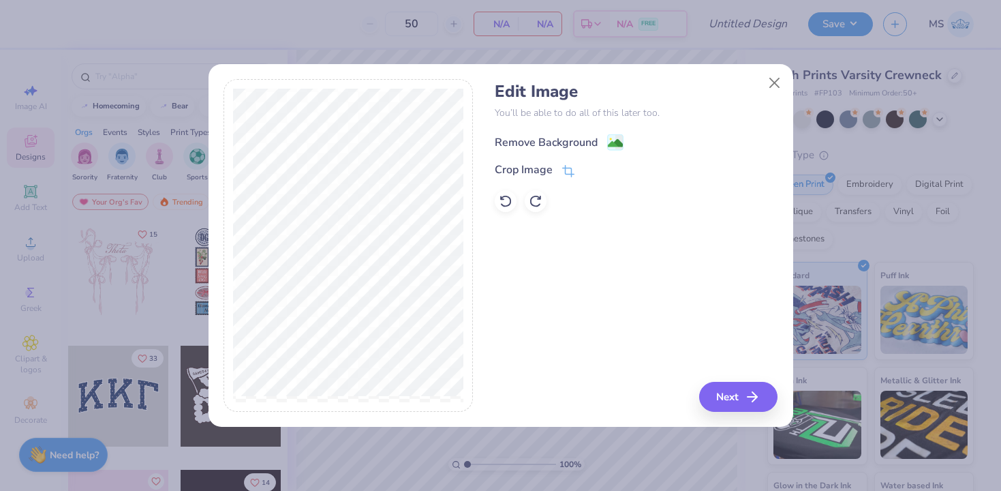
click at [615, 142] on image at bounding box center [615, 143] width 15 height 15
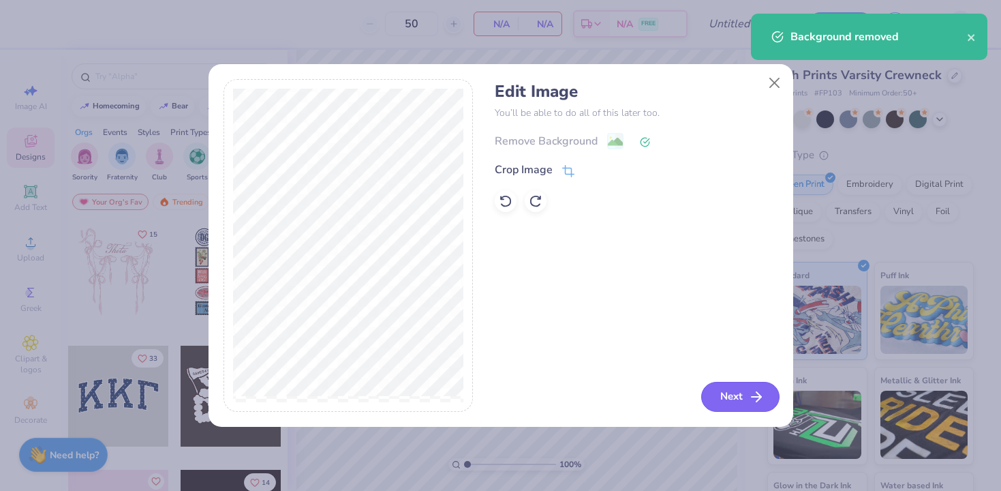
click at [731, 404] on button "Next" at bounding box center [740, 397] width 78 height 30
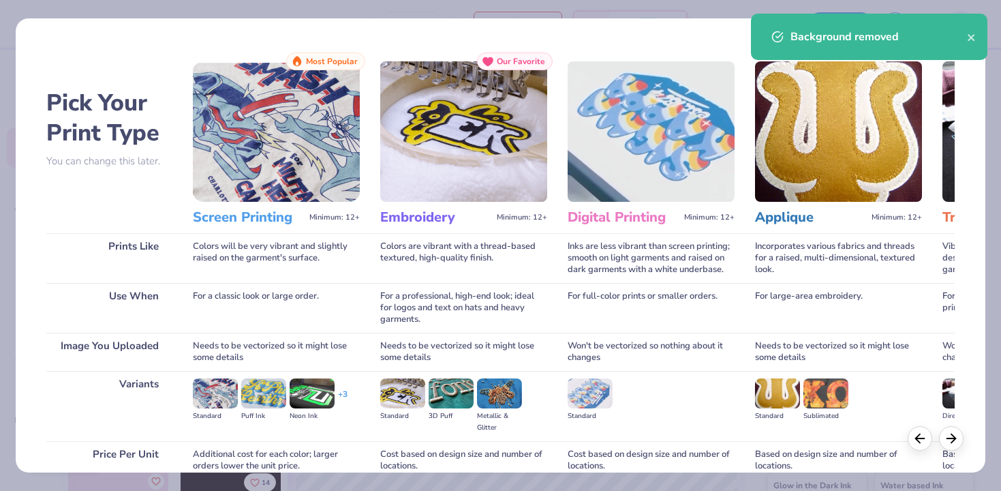
scroll to position [121, 0]
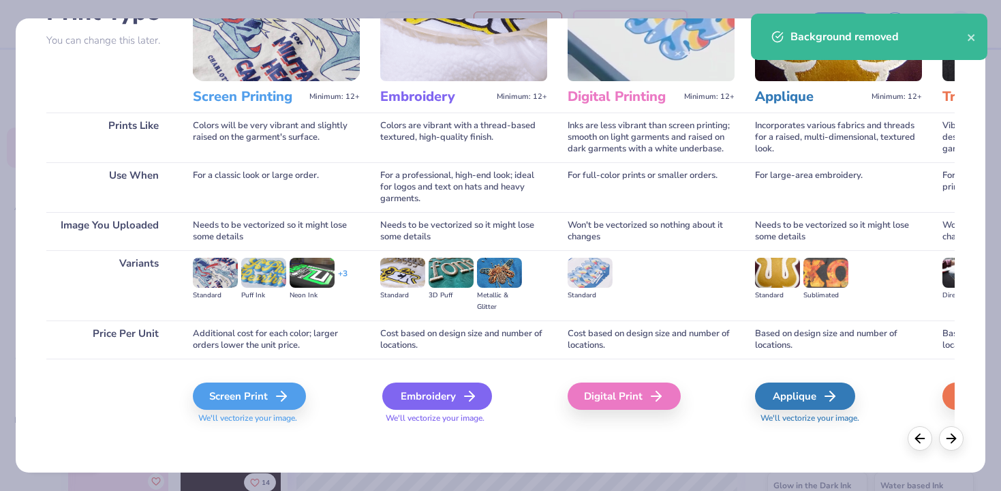
click at [461, 390] on icon at bounding box center [469, 396] width 16 height 16
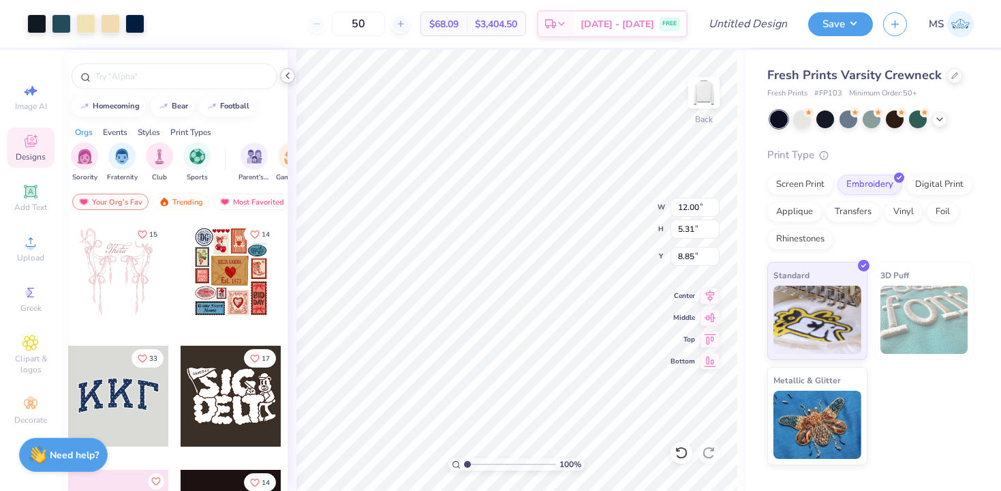
click at [283, 75] on icon at bounding box center [287, 75] width 11 height 11
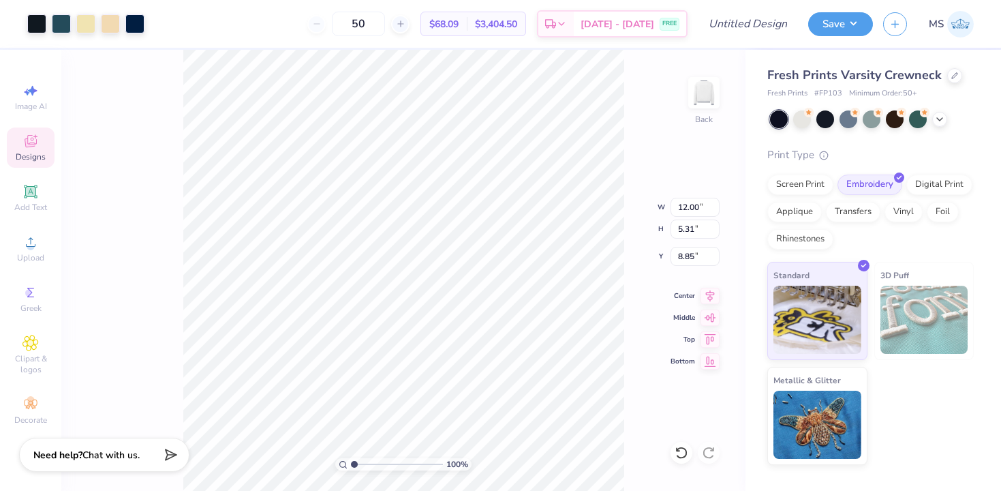
type input "3.00"
click at [117, 22] on div at bounding box center [110, 22] width 19 height 19
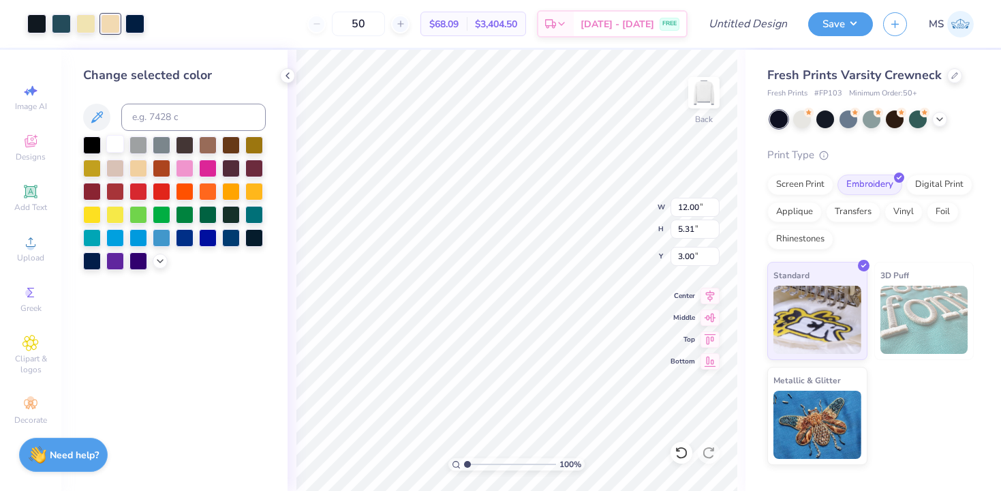
click at [114, 139] on div at bounding box center [115, 144] width 18 height 18
click at [89, 20] on div at bounding box center [85, 22] width 19 height 19
click at [117, 145] on div at bounding box center [115, 144] width 18 height 18
click at [108, 22] on div at bounding box center [110, 22] width 19 height 19
click at [162, 262] on icon at bounding box center [160, 259] width 11 height 11
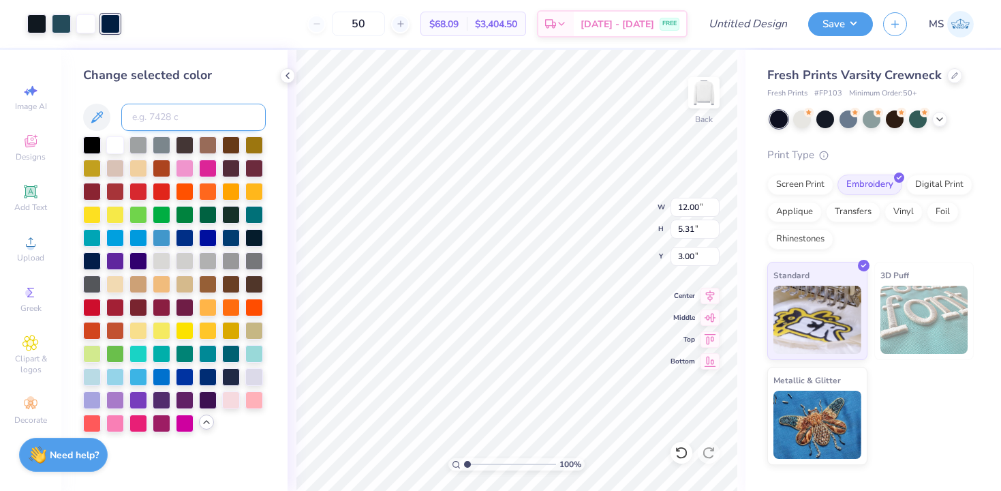
click at [156, 113] on input at bounding box center [193, 117] width 144 height 27
type input "282"
click at [57, 26] on div at bounding box center [61, 22] width 19 height 19
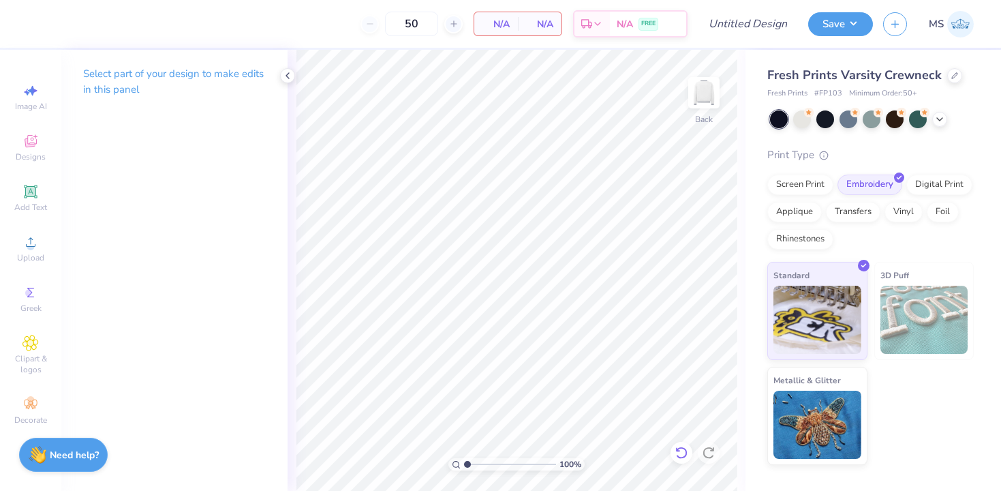
click at [680, 448] on icon at bounding box center [682, 453] width 14 height 14
click at [59, 19] on div at bounding box center [61, 22] width 19 height 19
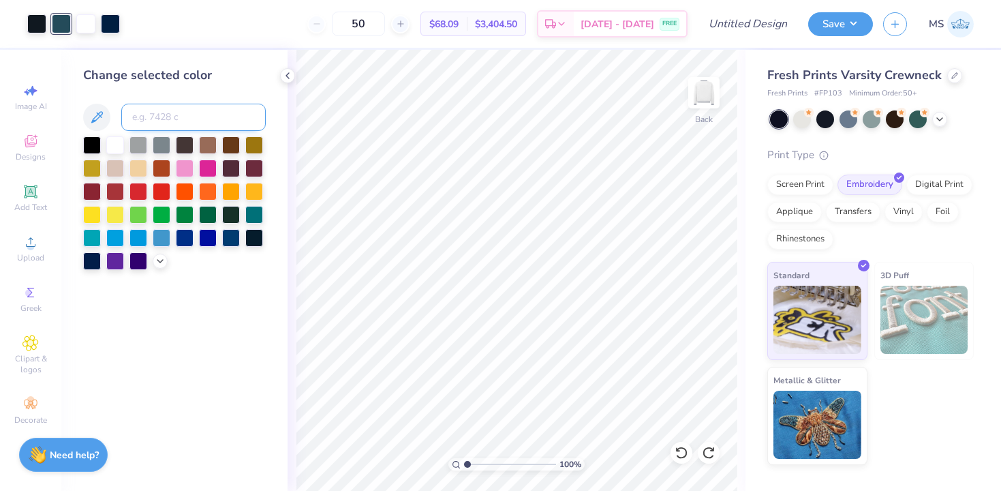
click at [153, 112] on input at bounding box center [193, 117] width 144 height 27
type input "282"
click at [33, 20] on div at bounding box center [36, 22] width 19 height 19
click at [142, 119] on input at bounding box center [193, 117] width 144 height 27
type input "282"
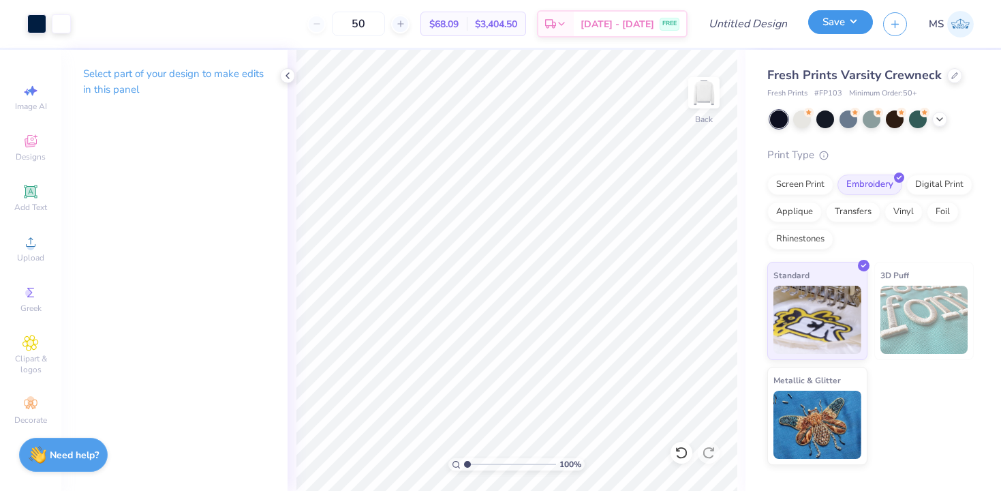
click at [831, 22] on button "Save" at bounding box center [840, 22] width 65 height 24
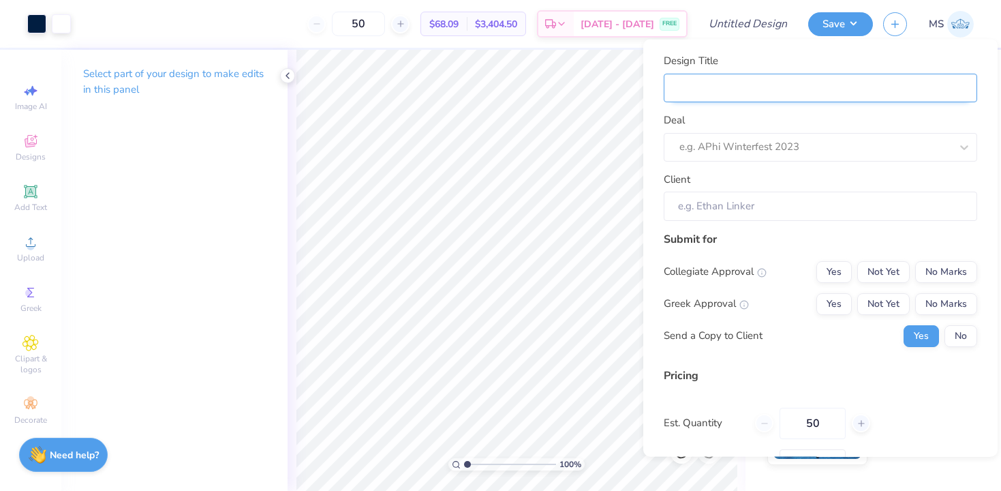
click at [774, 93] on input "Design Title" at bounding box center [820, 87] width 313 height 29
type input "f"
type input "fl"
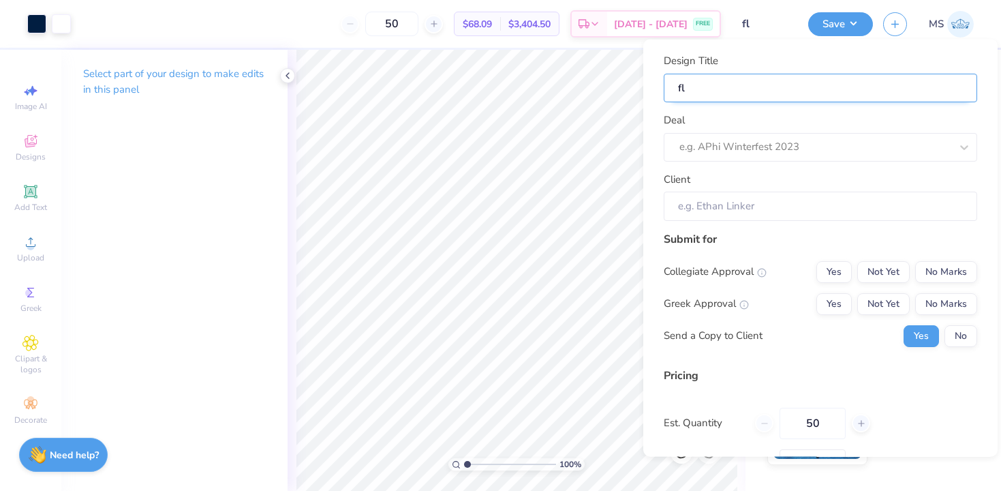
type input "fli"
type input "flip"
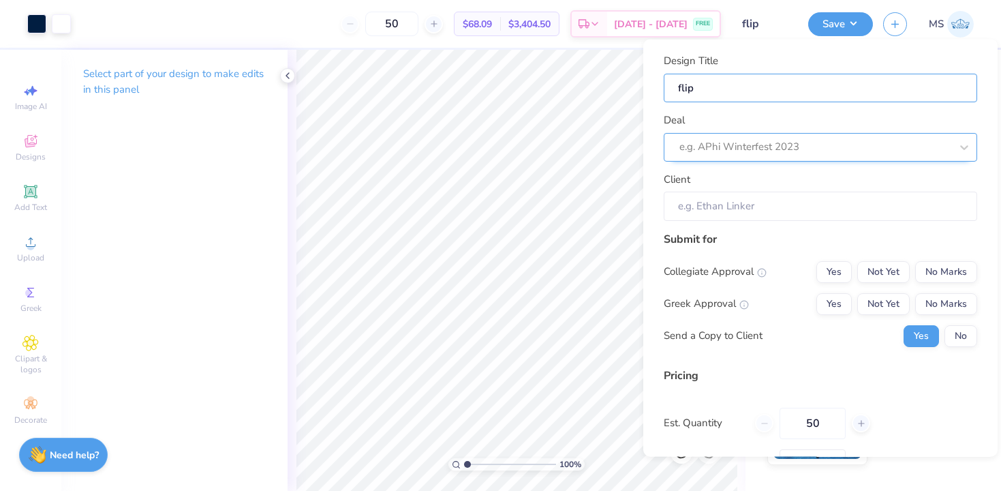
type input "flip"
type input "flip d"
type input "flip dq"
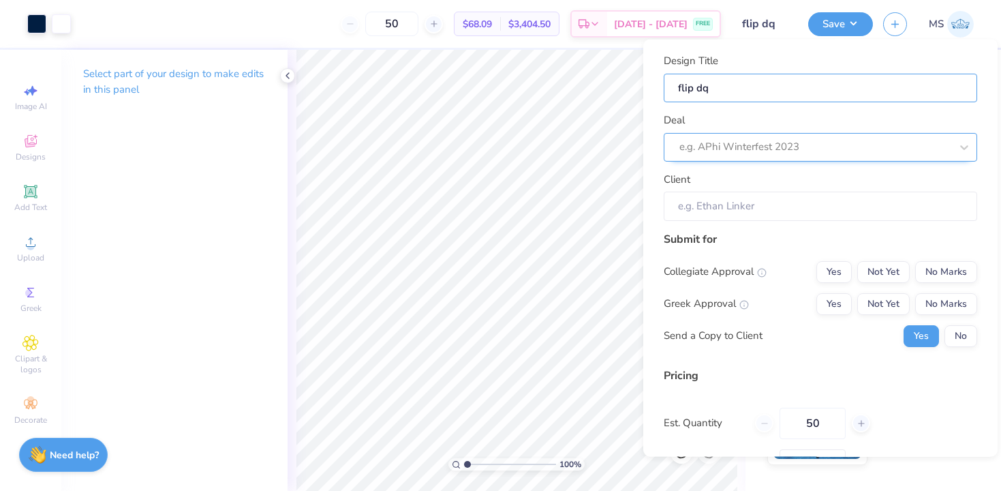
type input "flip dqe"
type input "flip dq"
type input "flip d"
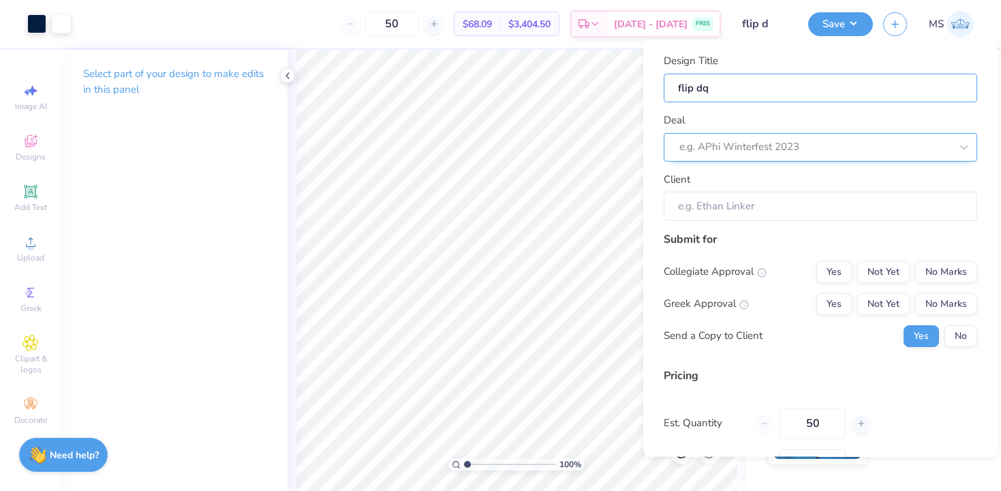
type input "flip d"
type input "flip"
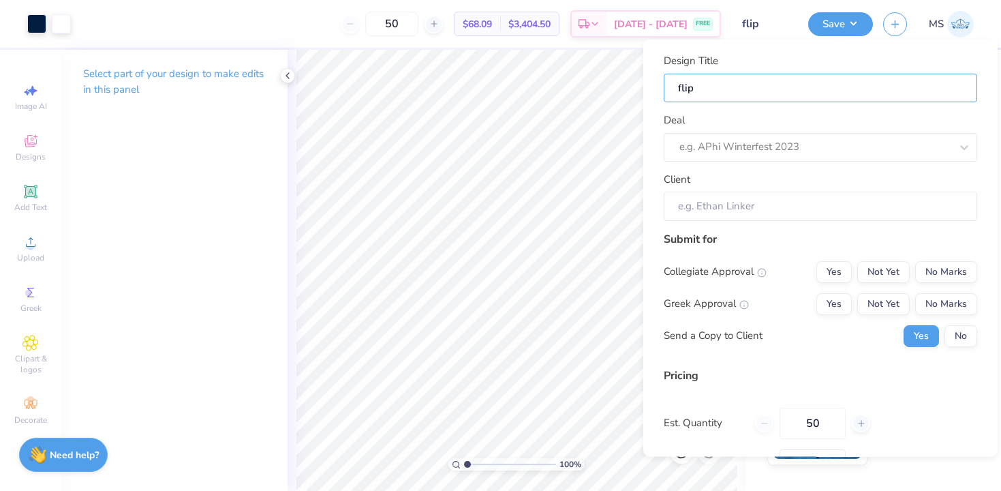
type input "fli"
type input "fl"
type input "f"
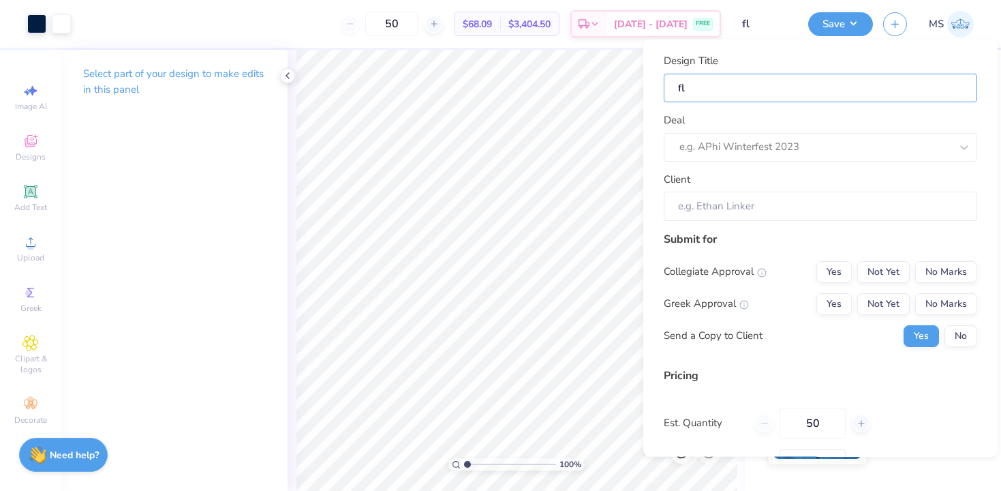
type input "f"
type input "fl"
type input "fla"
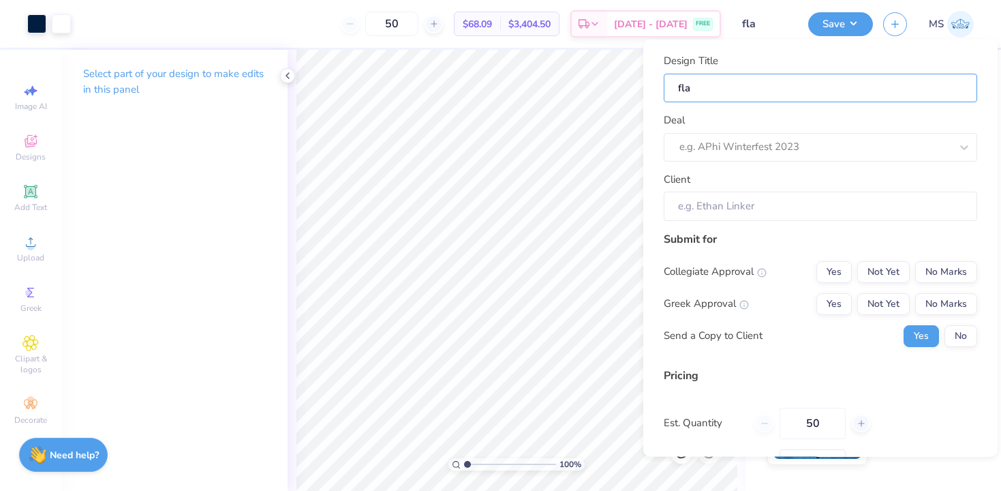
type input "flag"
type input "flag c"
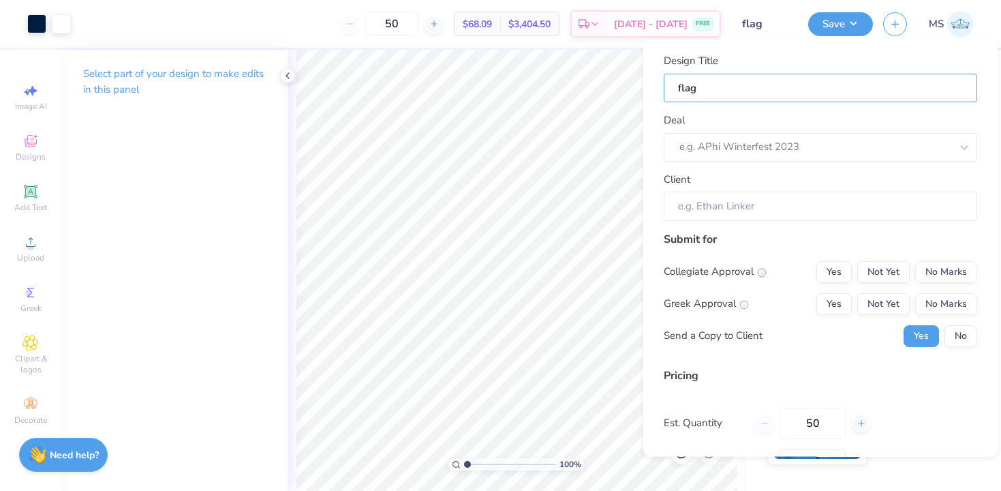
type input "flag c"
type input "flag cr"
type input "flag cre"
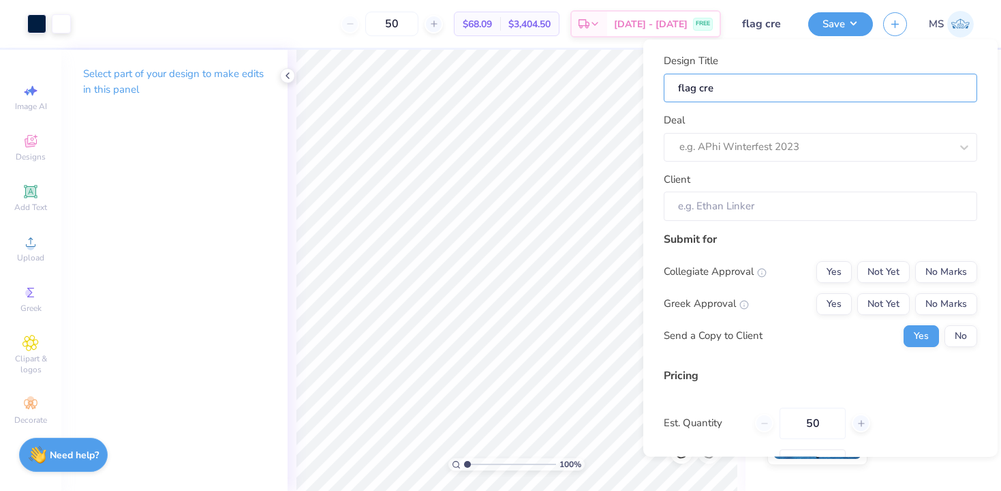
type input "flag crew"
type input "flag crewn"
type input "flag crewne"
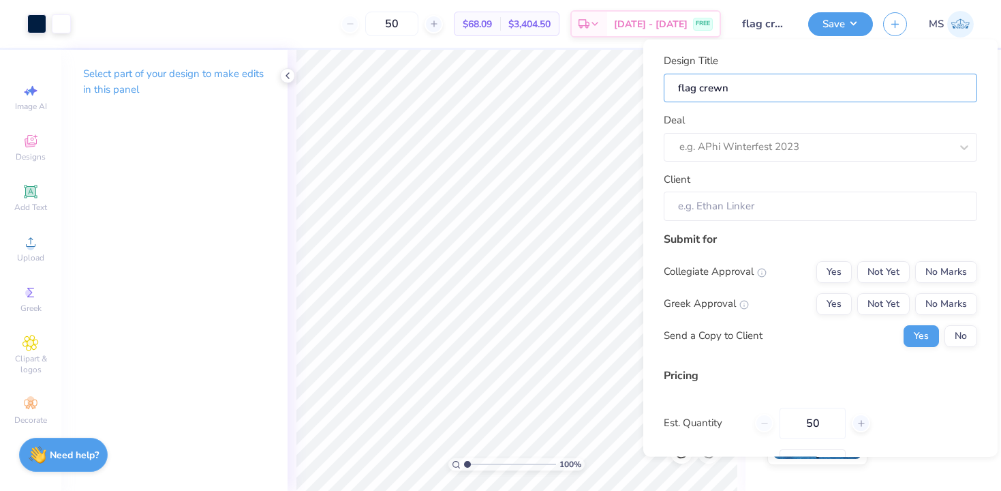
type input "flag crewne"
type input "flag crewnec"
type input "flag crewneck"
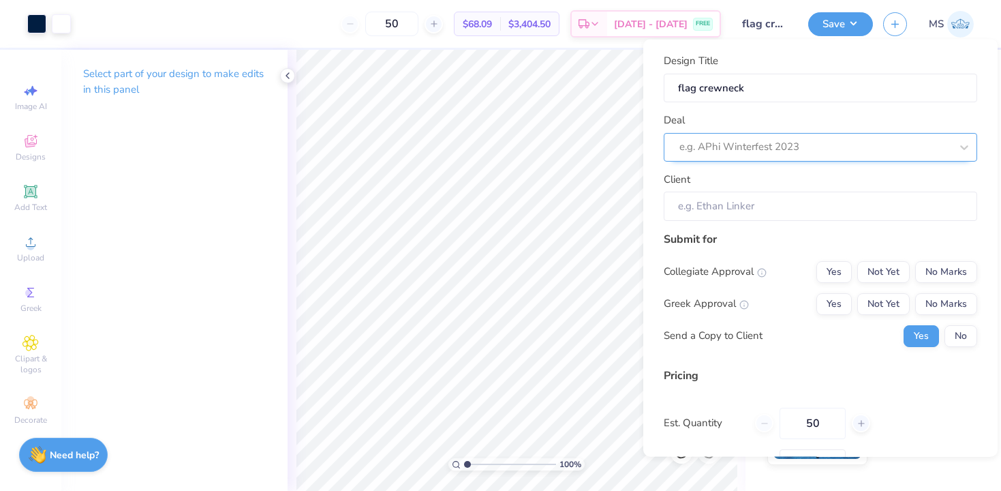
click at [703, 156] on div "e.g. APhi Winterfest 2023" at bounding box center [820, 146] width 313 height 29
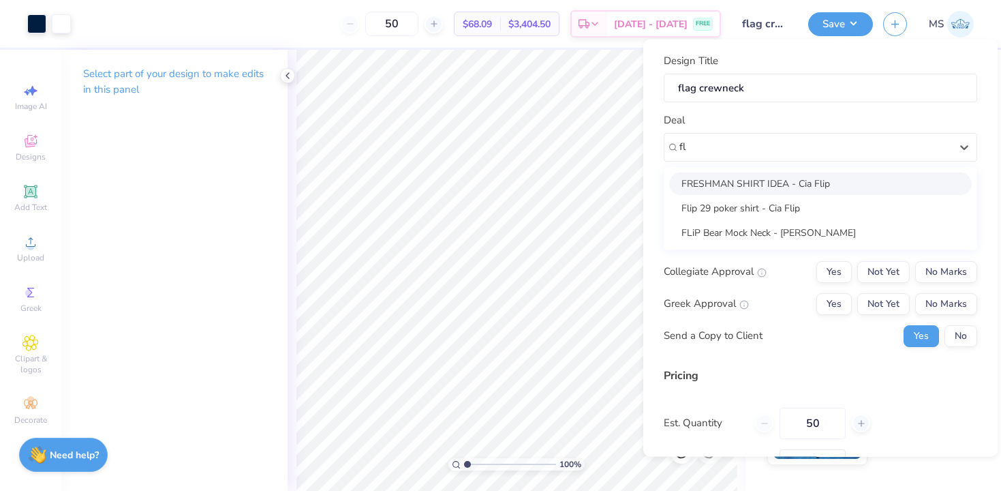
type input "fl"
click at [743, 125] on div "Deal option FRESHMAN SHIRT IDEA - Cia Flip focused, 1 of 3. 3 results available…" at bounding box center [820, 136] width 313 height 49
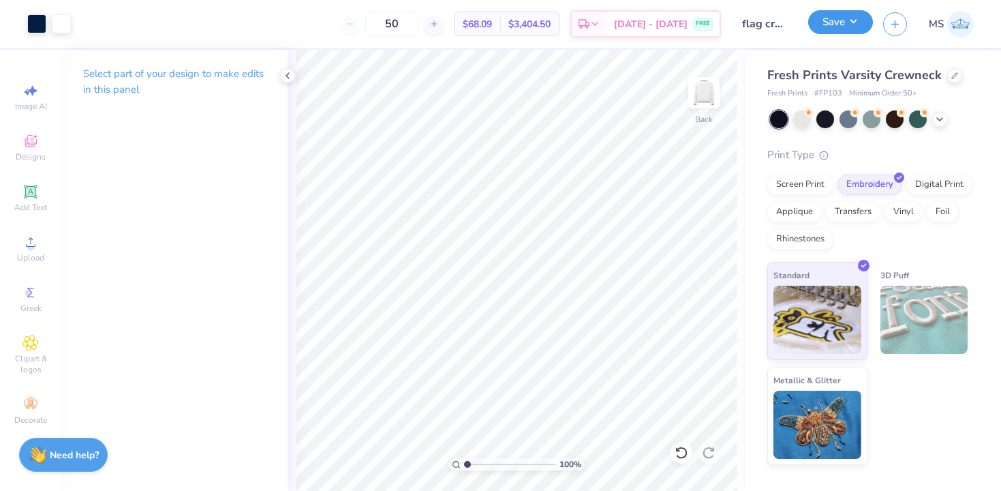
click at [834, 31] on button "Save" at bounding box center [840, 22] width 65 height 24
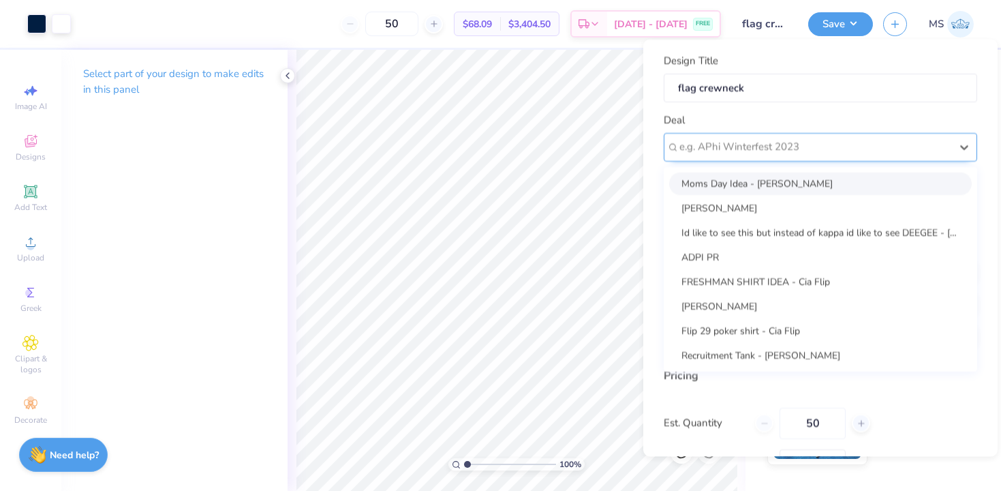
click at [824, 145] on div at bounding box center [814, 147] width 271 height 18
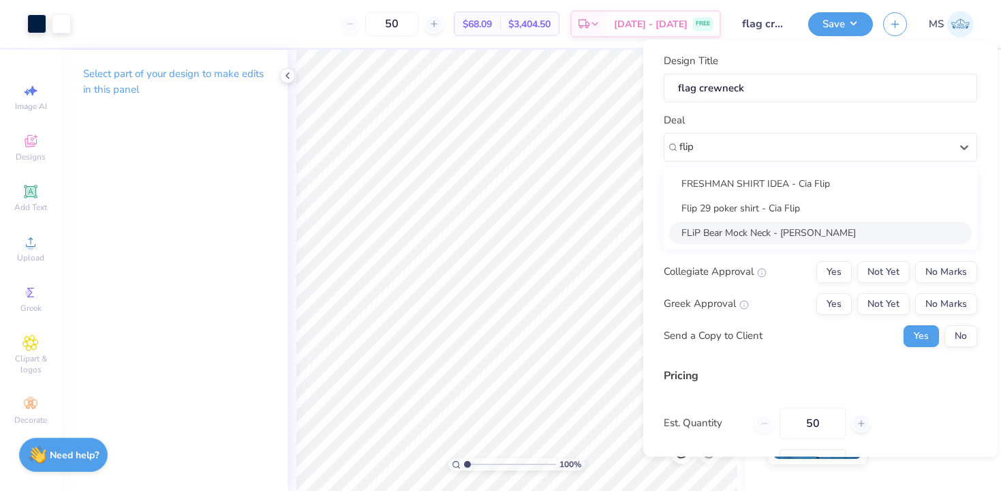
type input "flip"
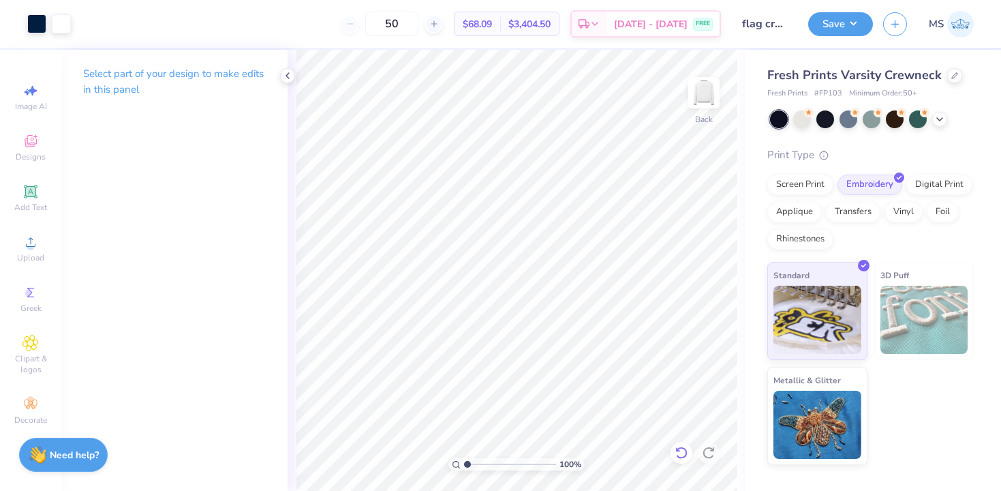
click at [677, 455] on icon at bounding box center [681, 452] width 12 height 12
click at [677, 455] on icon at bounding box center [682, 453] width 14 height 14
click at [678, 455] on icon at bounding box center [682, 453] width 14 height 14
click at [679, 455] on icon at bounding box center [682, 453] width 14 height 14
click at [86, 20] on div at bounding box center [85, 22] width 19 height 19
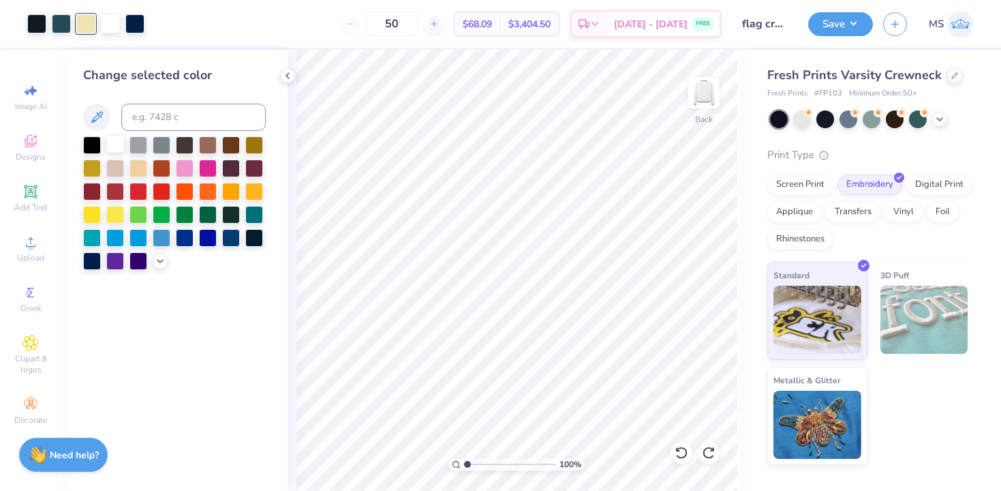
click at [116, 145] on div at bounding box center [115, 144] width 18 height 18
click at [677, 454] on icon at bounding box center [682, 453] width 14 height 14
click at [143, 191] on div at bounding box center [138, 190] width 18 height 18
click at [119, 189] on div at bounding box center [115, 190] width 18 height 18
click at [141, 188] on div at bounding box center [138, 190] width 18 height 18
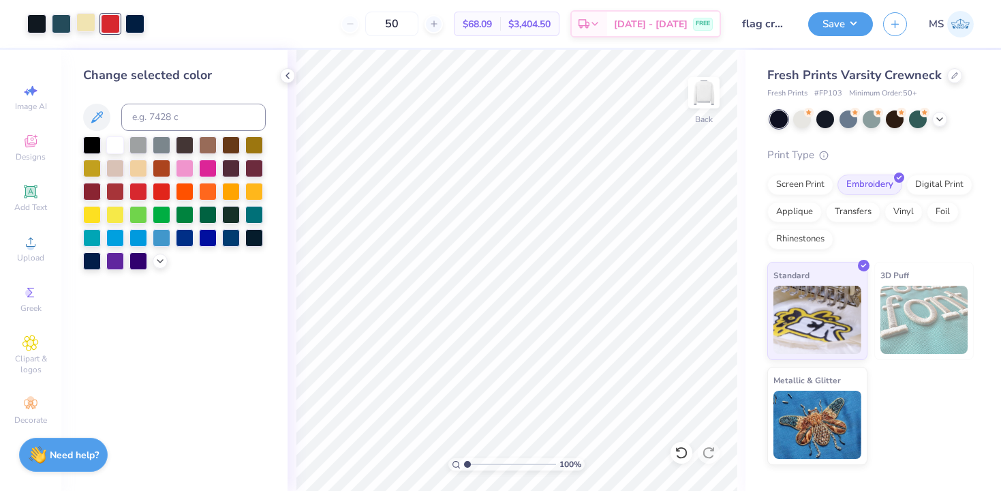
click at [87, 22] on div at bounding box center [85, 22] width 19 height 19
click at [121, 145] on div at bounding box center [115, 144] width 18 height 18
click at [137, 26] on div at bounding box center [134, 22] width 19 height 19
click at [60, 20] on div at bounding box center [61, 22] width 19 height 19
click at [132, 119] on input at bounding box center [193, 117] width 144 height 27
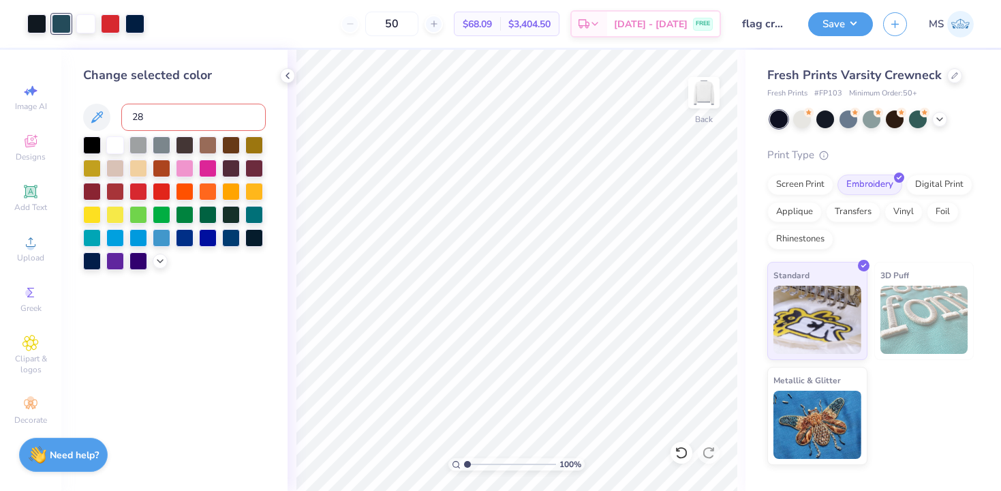
type input "282"
click at [38, 22] on div at bounding box center [36, 22] width 19 height 19
click at [135, 106] on input at bounding box center [193, 117] width 144 height 27
type input "282"
click at [85, 26] on div at bounding box center [85, 22] width 19 height 19
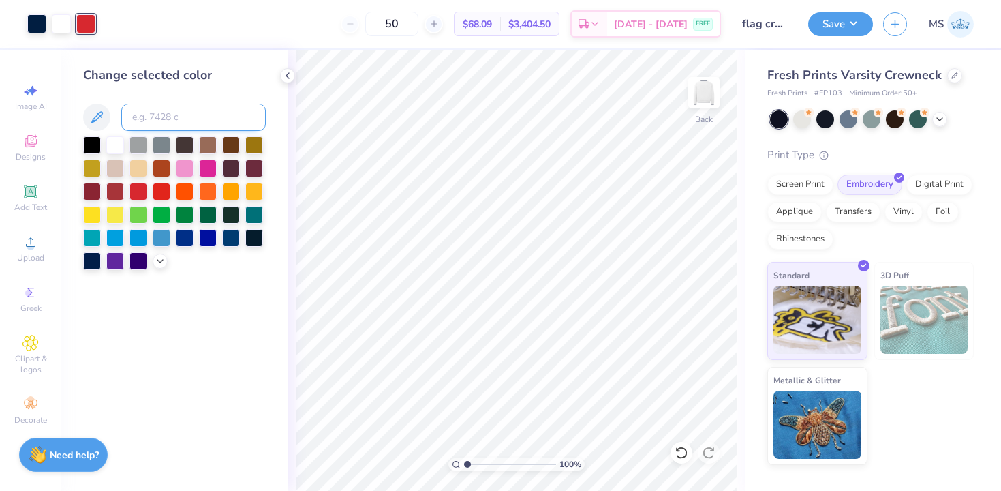
click at [173, 117] on input at bounding box center [193, 117] width 144 height 27
type input "188"
click at [161, 257] on icon at bounding box center [160, 259] width 11 height 11
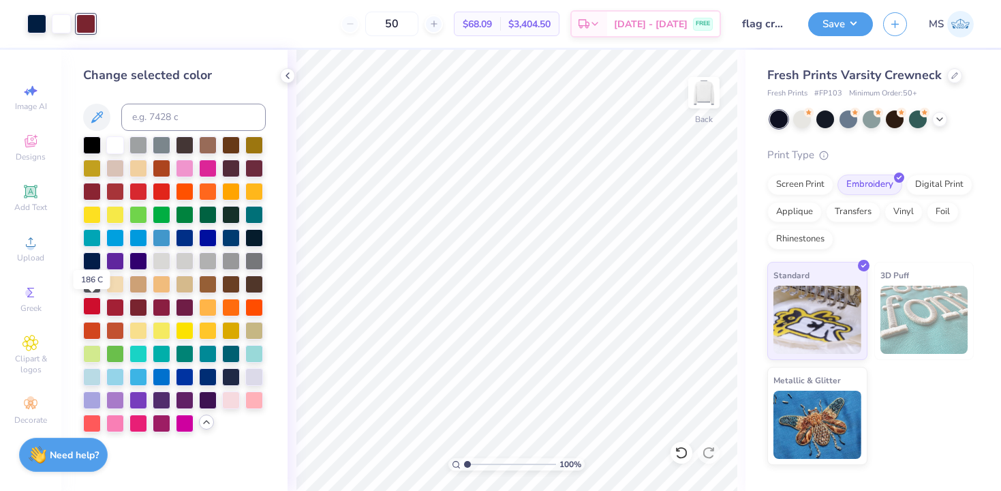
click at [94, 304] on div at bounding box center [92, 306] width 18 height 18
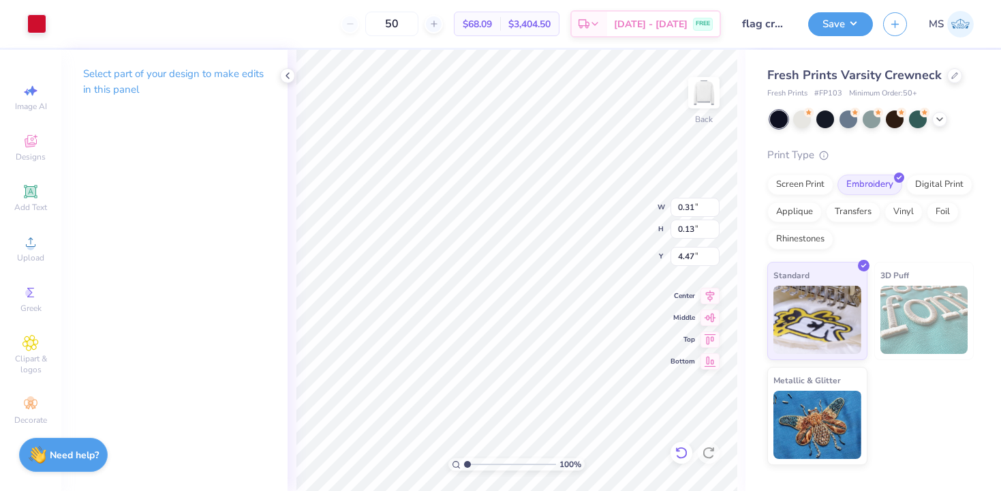
click at [686, 457] on icon at bounding box center [682, 453] width 14 height 14
click at [37, 23] on div at bounding box center [36, 22] width 19 height 19
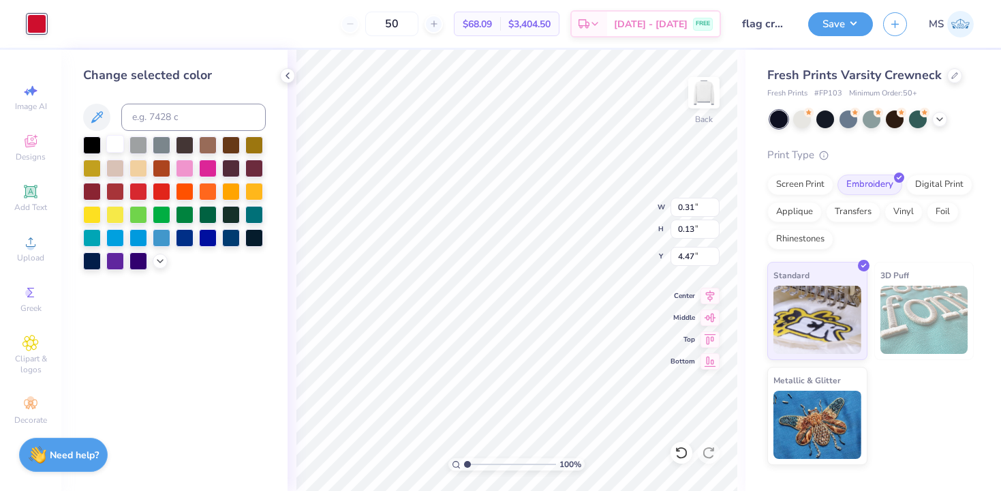
click at [112, 143] on div at bounding box center [115, 144] width 18 height 18
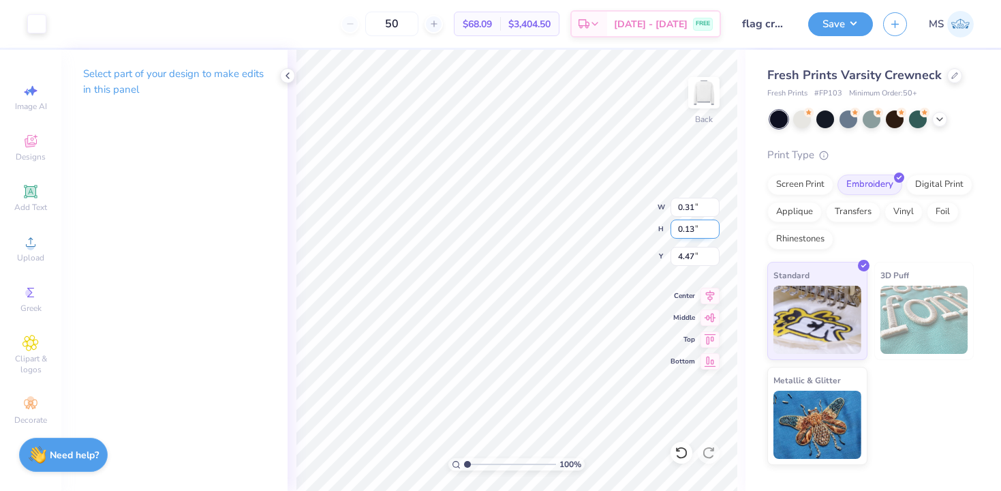
click at [591, 226] on div "100 % Back W 0.31 0.31 " H 0.13 0.13 " Y 4.47 4.47 " Center Middle Top Bottom" at bounding box center [517, 270] width 458 height 441
click at [678, 451] on icon at bounding box center [682, 453] width 14 height 14
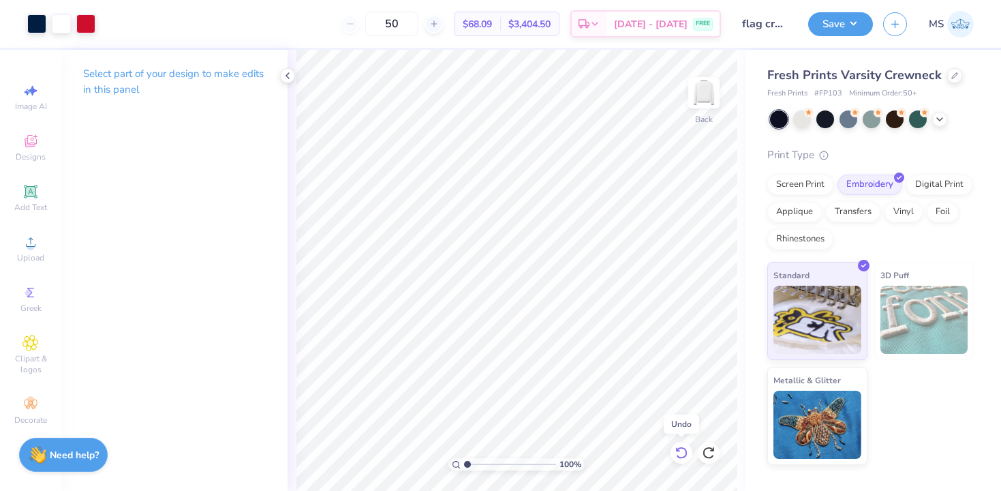
click at [678, 451] on icon at bounding box center [682, 453] width 14 height 14
click at [59, 27] on div at bounding box center [61, 22] width 19 height 19
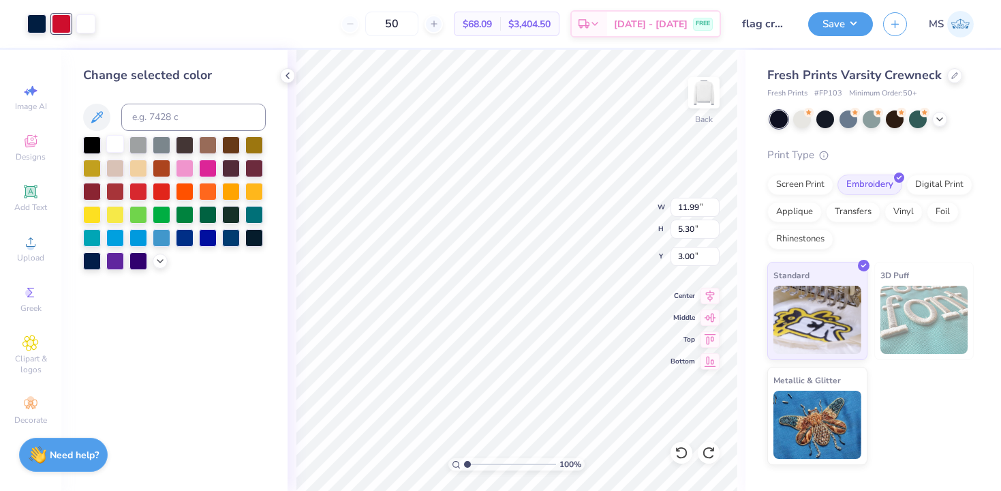
click at [115, 140] on div at bounding box center [115, 144] width 18 height 18
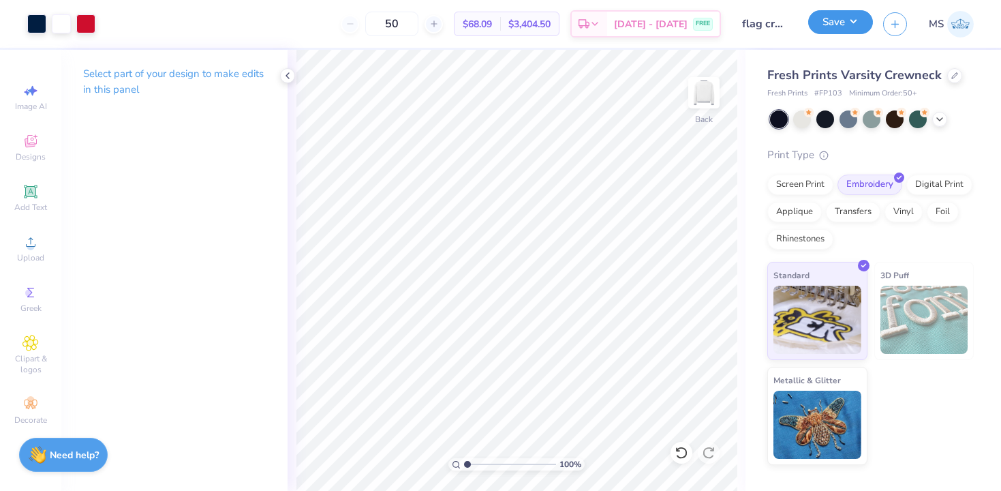
click at [826, 24] on button "Save" at bounding box center [840, 22] width 65 height 24
click at [90, 25] on div at bounding box center [85, 22] width 19 height 19
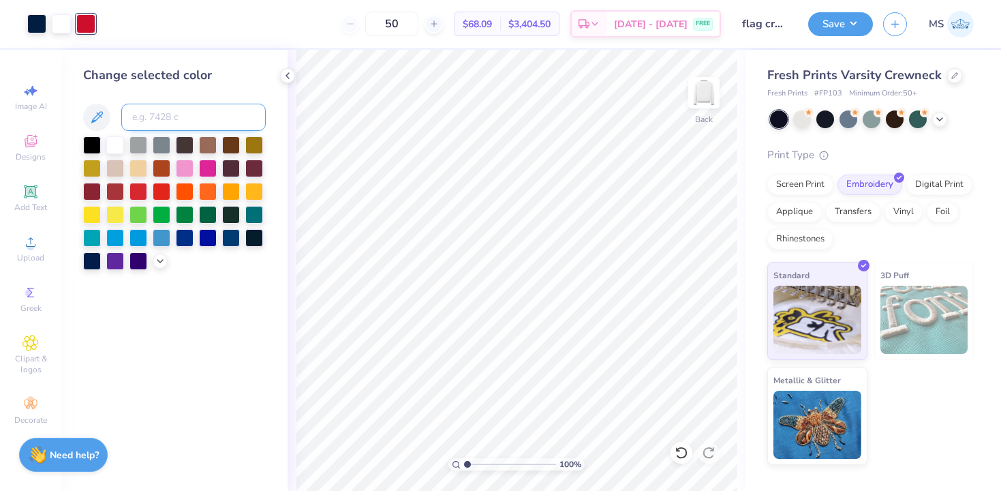
click at [151, 117] on input at bounding box center [193, 117] width 144 height 27
type input "188"
click at [832, 31] on button "Save" at bounding box center [840, 22] width 65 height 24
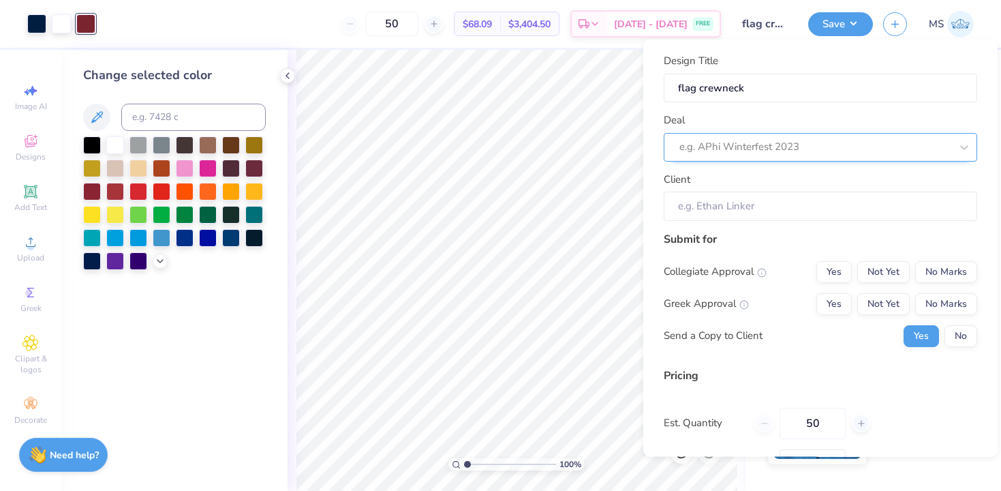
click at [780, 142] on div at bounding box center [814, 147] width 271 height 18
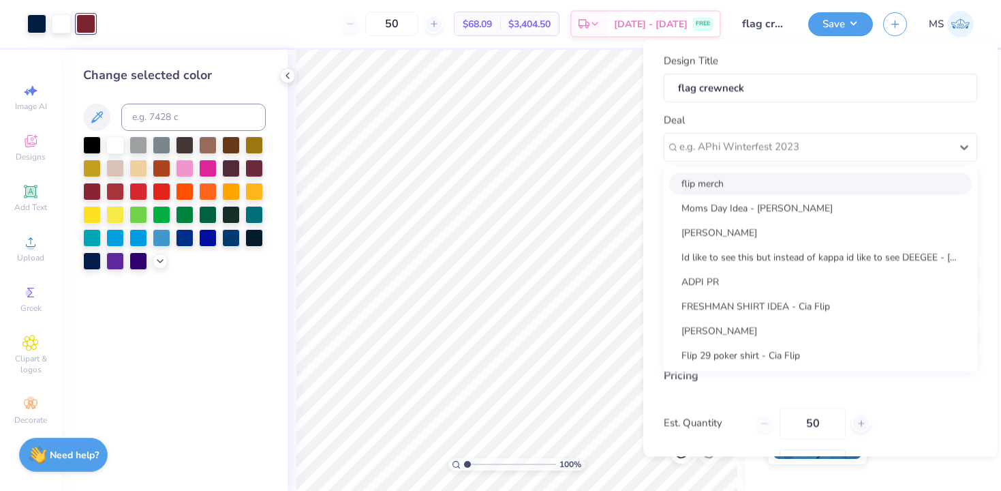
click at [752, 180] on div "flip merch" at bounding box center [820, 183] width 303 height 22
type input "Cia Flip"
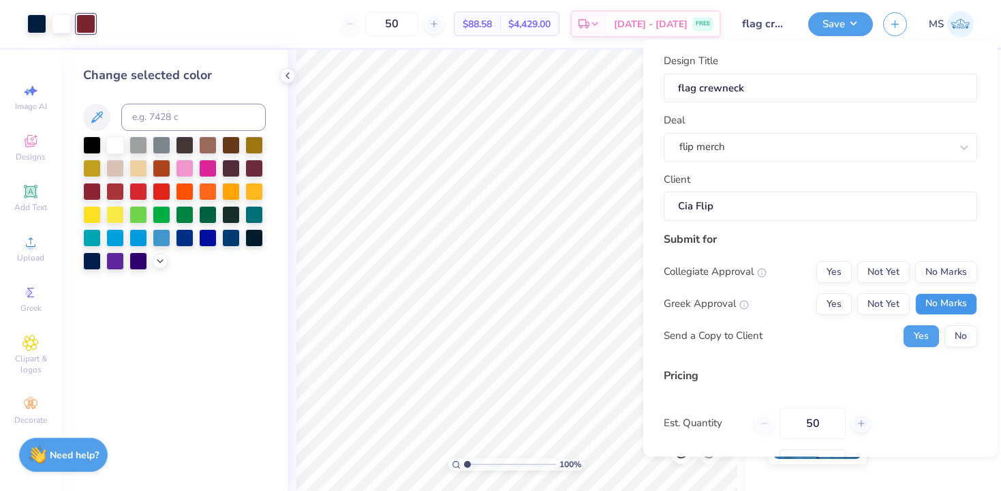
click at [938, 309] on button "No Marks" at bounding box center [946, 303] width 62 height 22
click at [935, 274] on button "No Marks" at bounding box center [946, 271] width 62 height 22
click at [955, 343] on button "No" at bounding box center [960, 335] width 33 height 22
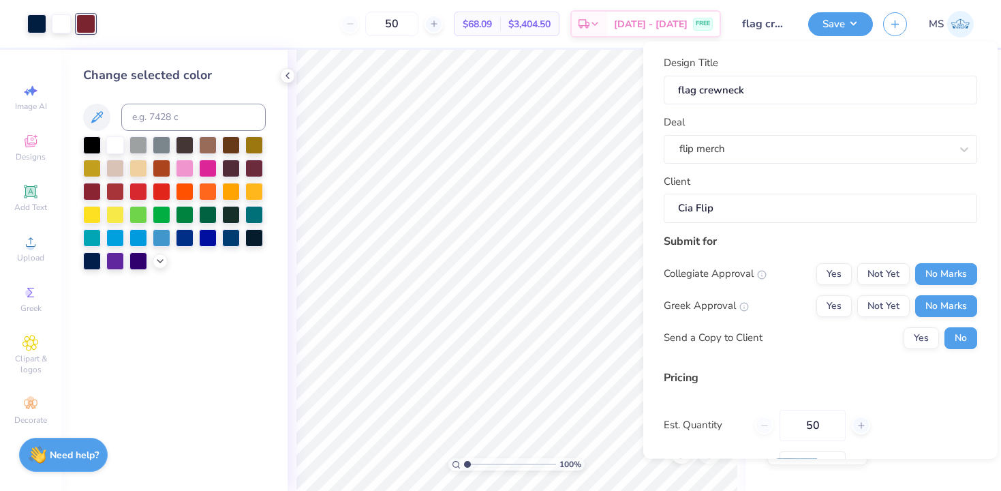
scroll to position [102, 0]
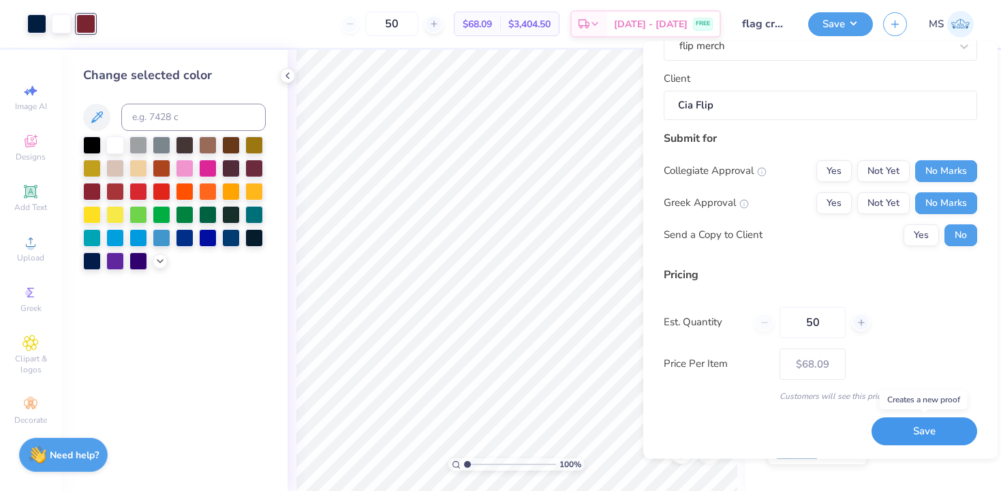
click at [922, 431] on button "Save" at bounding box center [925, 432] width 106 height 28
type input "– –"
